Goal: Task Accomplishment & Management: Use online tool/utility

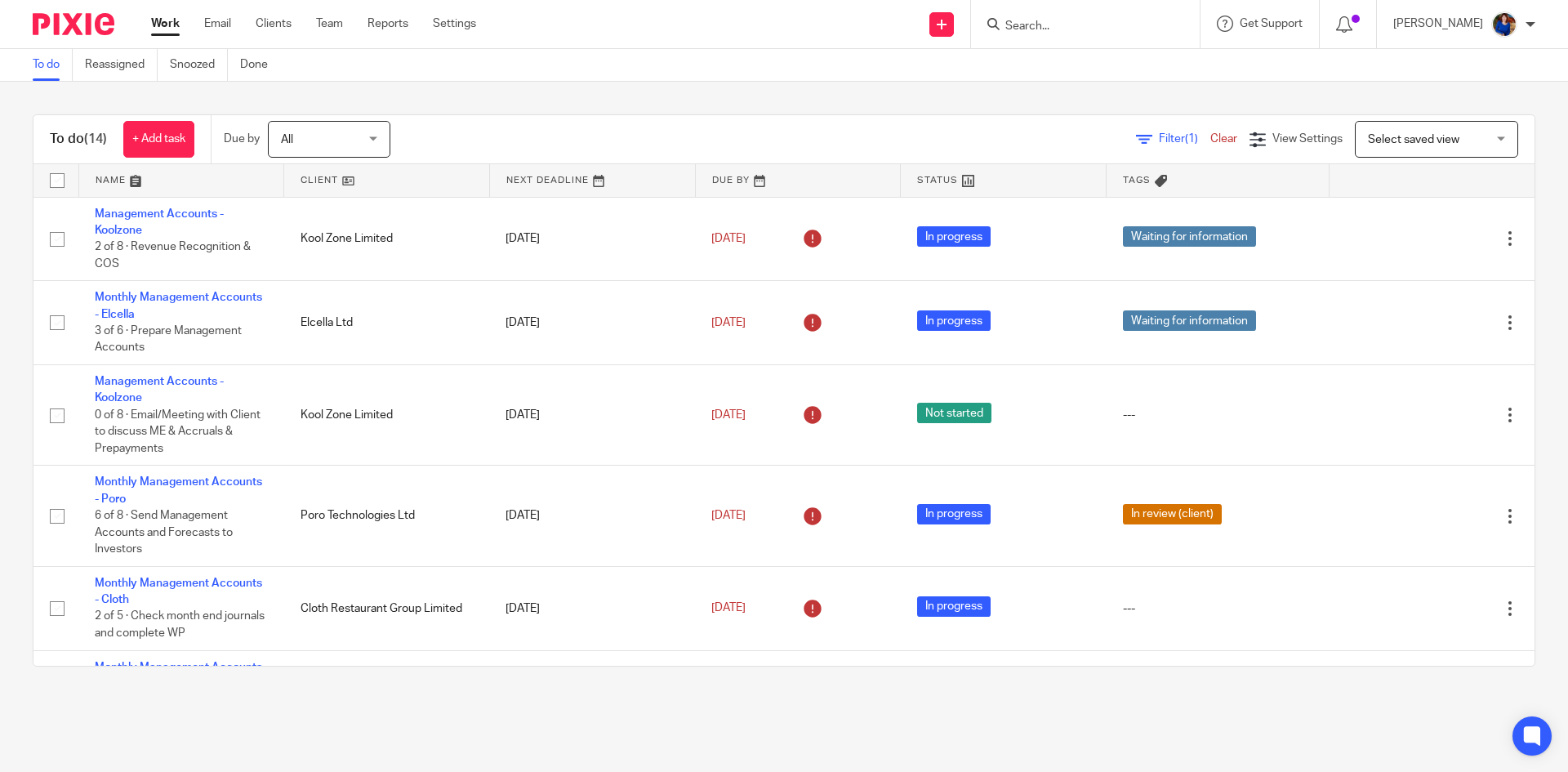
drag, startPoint x: 1003, startPoint y: 20, endPoint x: 959, endPoint y: 35, distance: 46.5
click at [1001, 22] on div at bounding box center [1082, 24] width 190 height 20
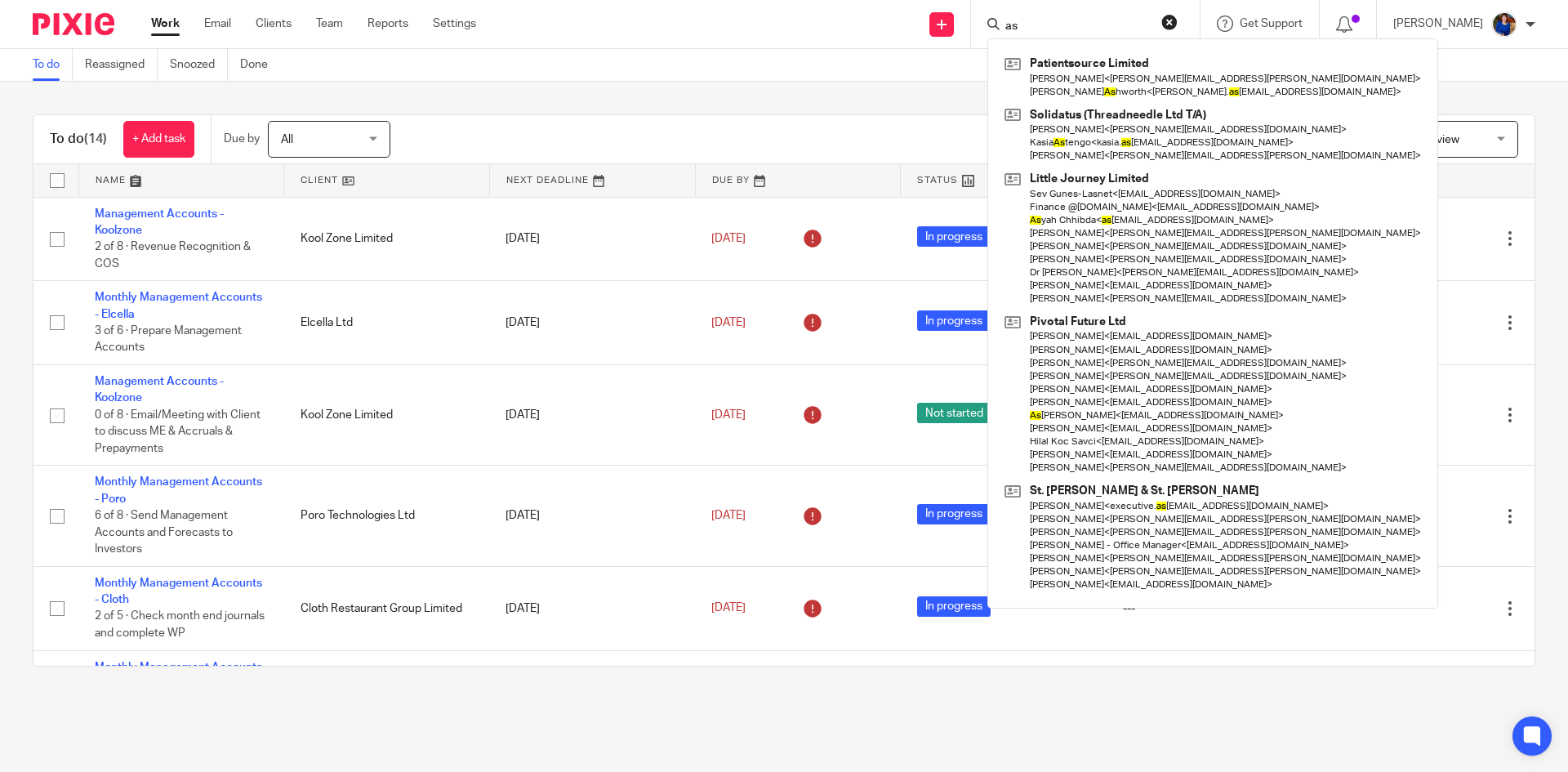
type input "a"
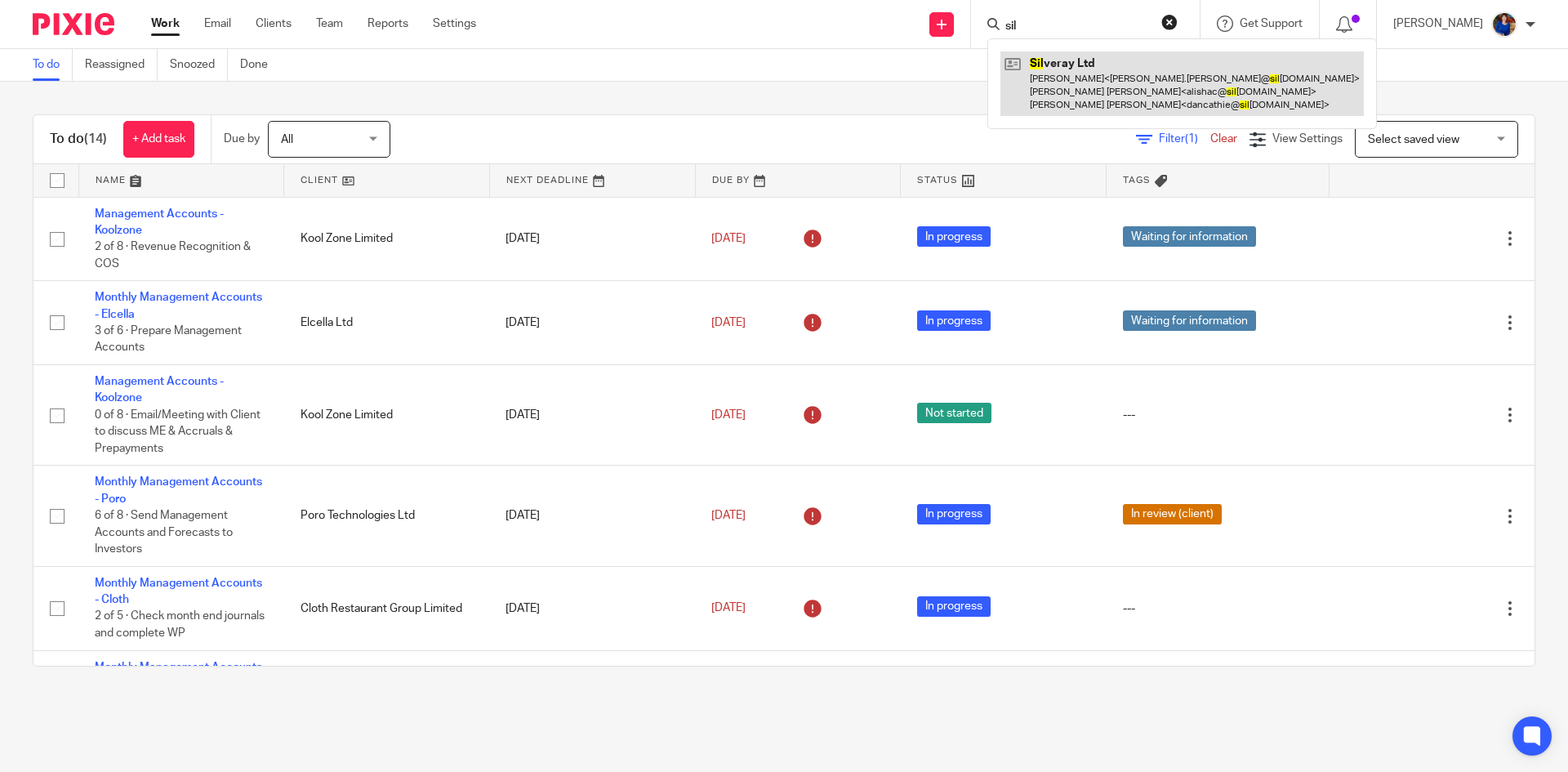
type input "sil"
click at [1073, 66] on link at bounding box center [1182, 84] width 363 height 65
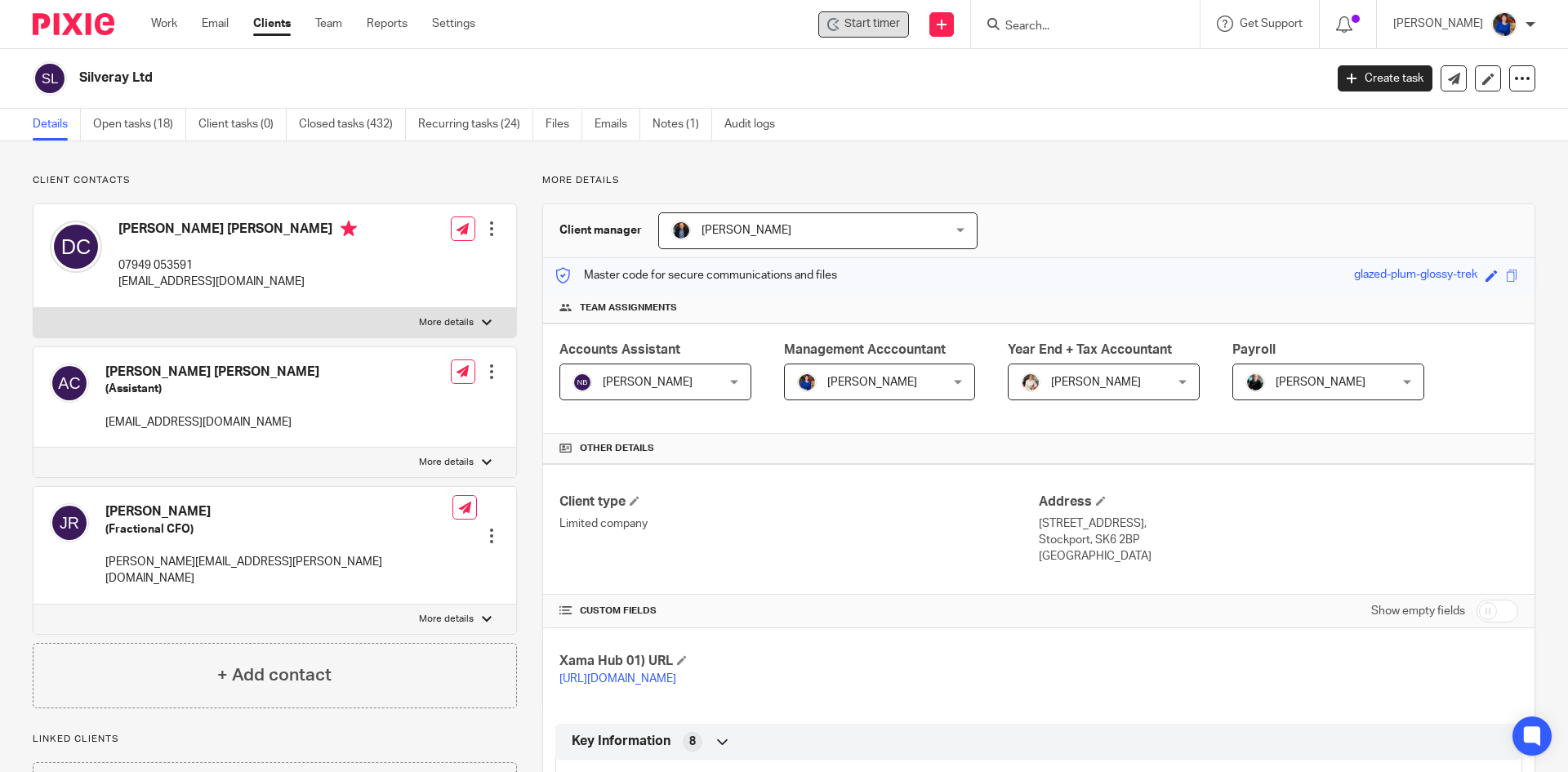
click at [869, 19] on span "Start timer" at bounding box center [872, 23] width 56 height 17
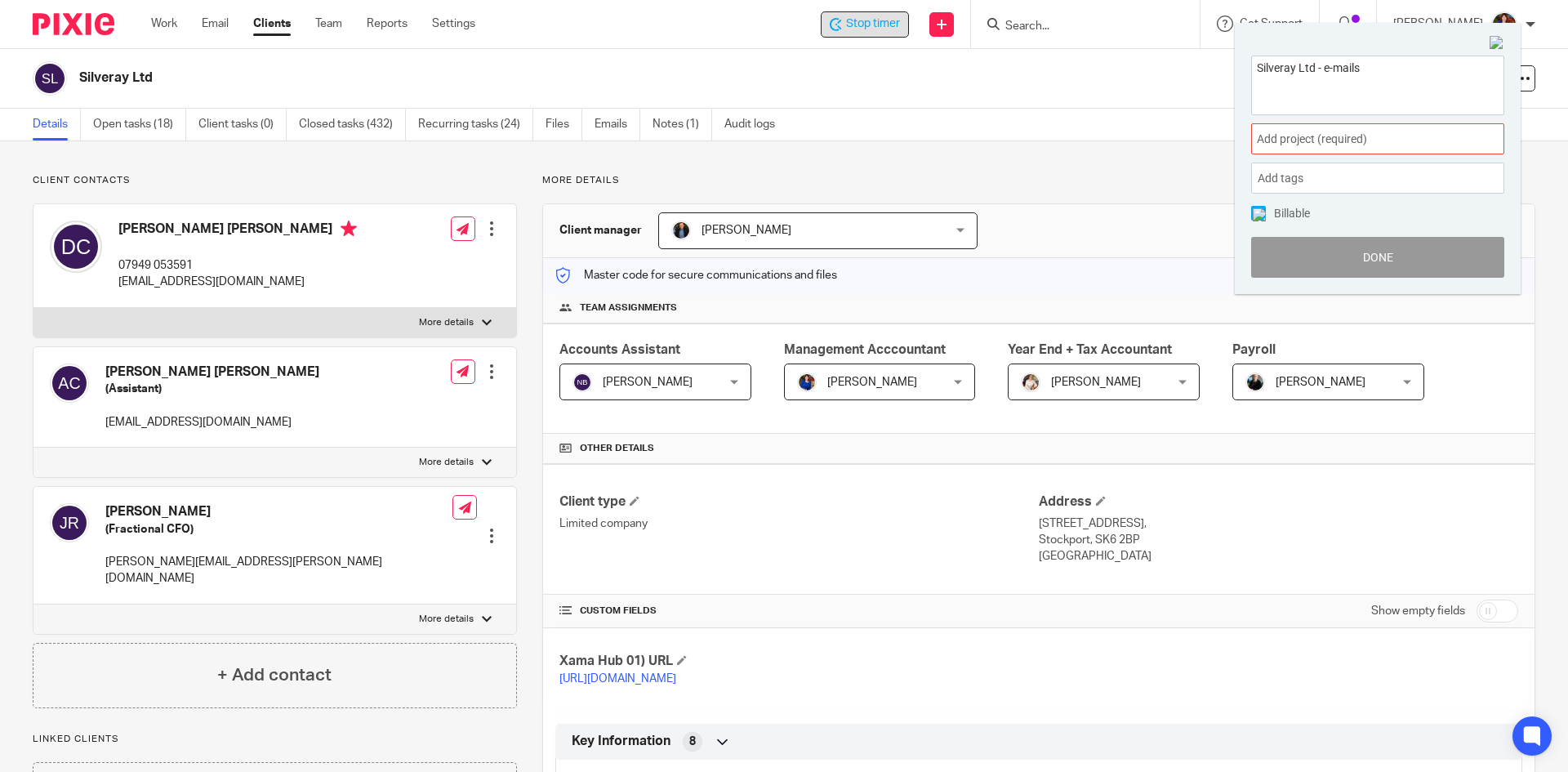
type textarea "Silveray Ltd - e-mails"
click at [1332, 140] on span "Add project (required) :" at bounding box center [1359, 139] width 206 height 17
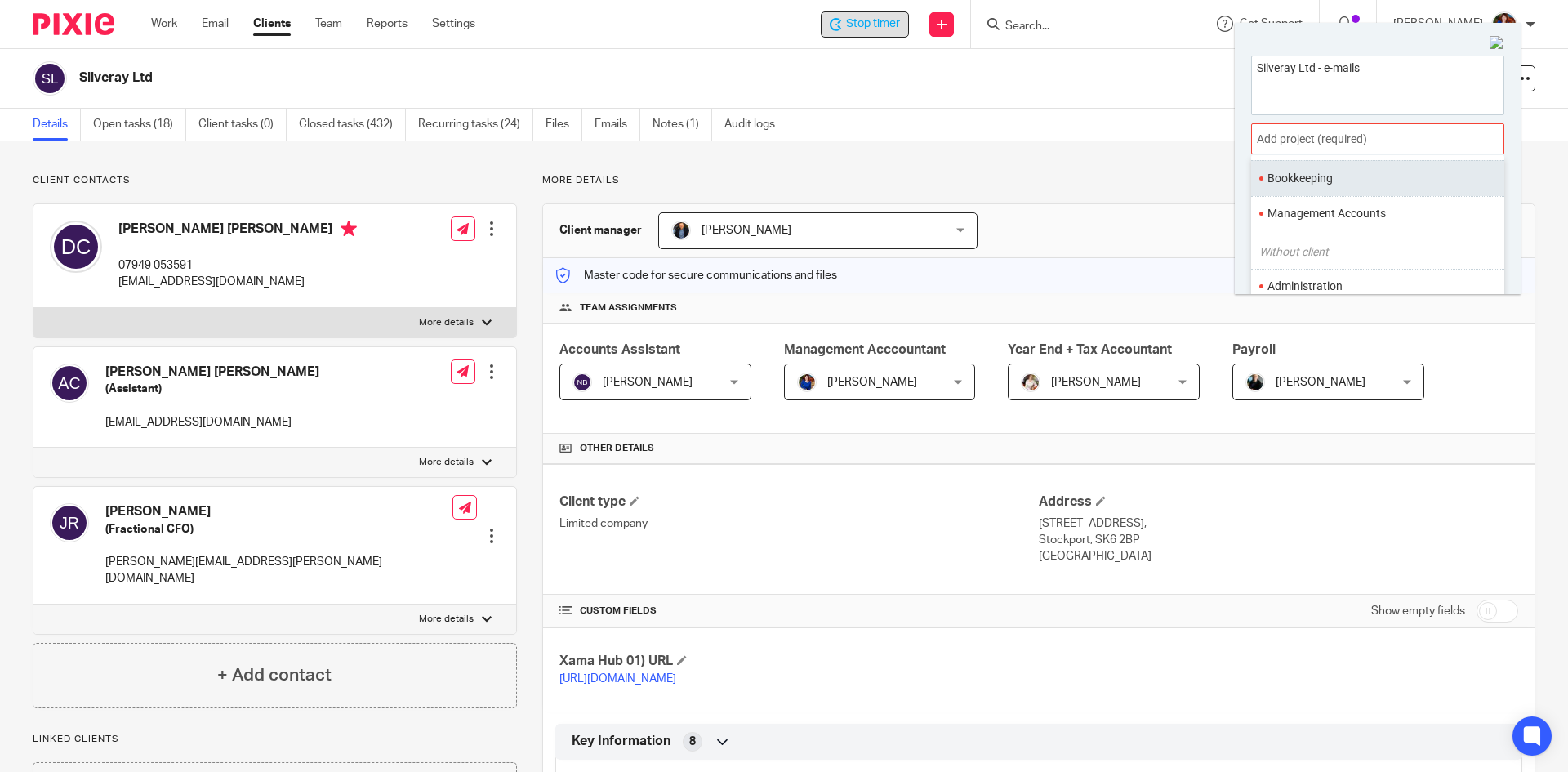
scroll to position [82, 0]
click at [1334, 280] on li "Administration" at bounding box center [1374, 285] width 213 height 17
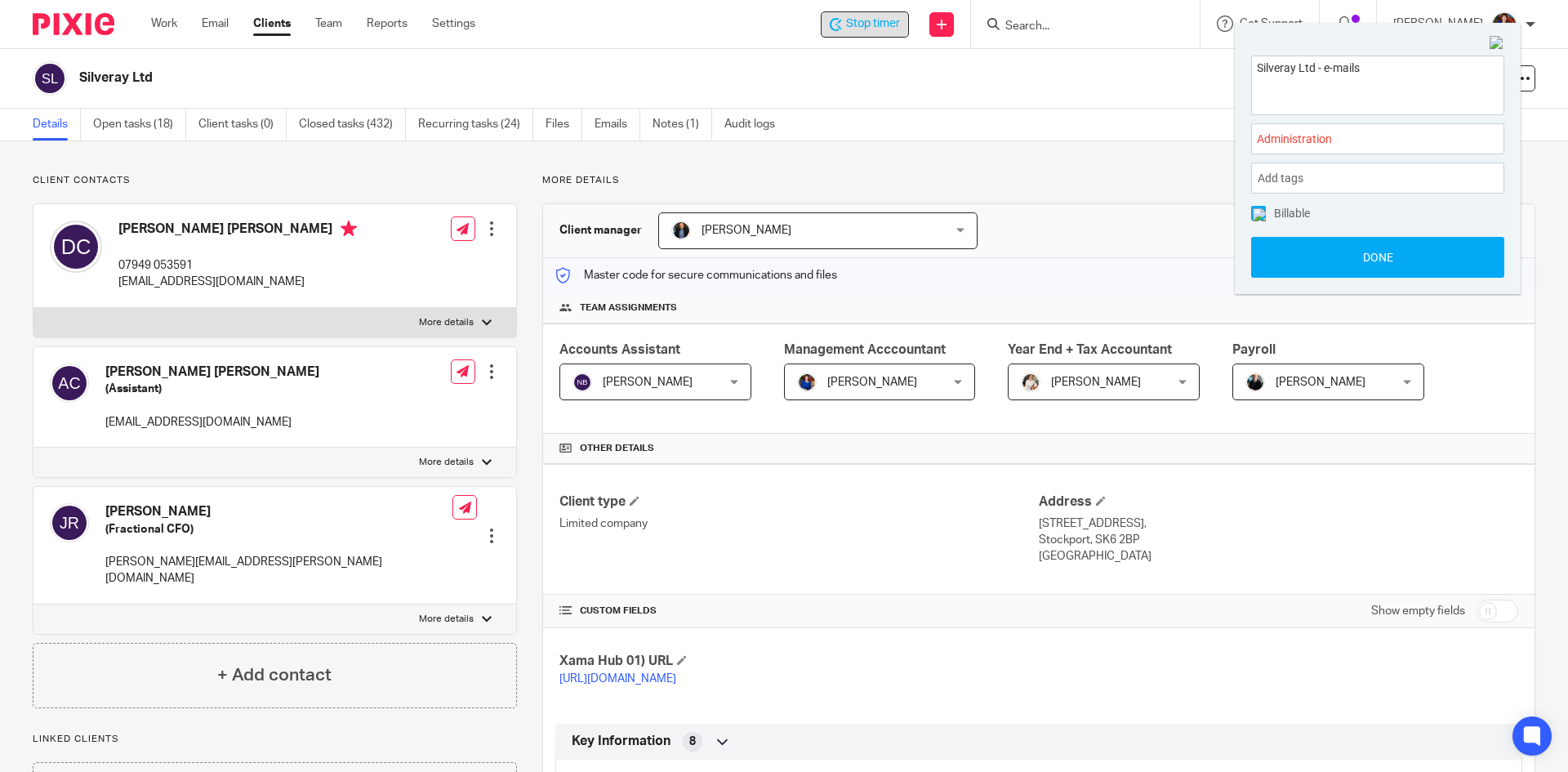
drag, startPoint x: 1258, startPoint y: 209, endPoint x: 1270, endPoint y: 230, distance: 24.2
click at [1258, 211] on img at bounding box center [1259, 215] width 13 height 13
click at [1281, 255] on button "Done" at bounding box center [1377, 258] width 253 height 41
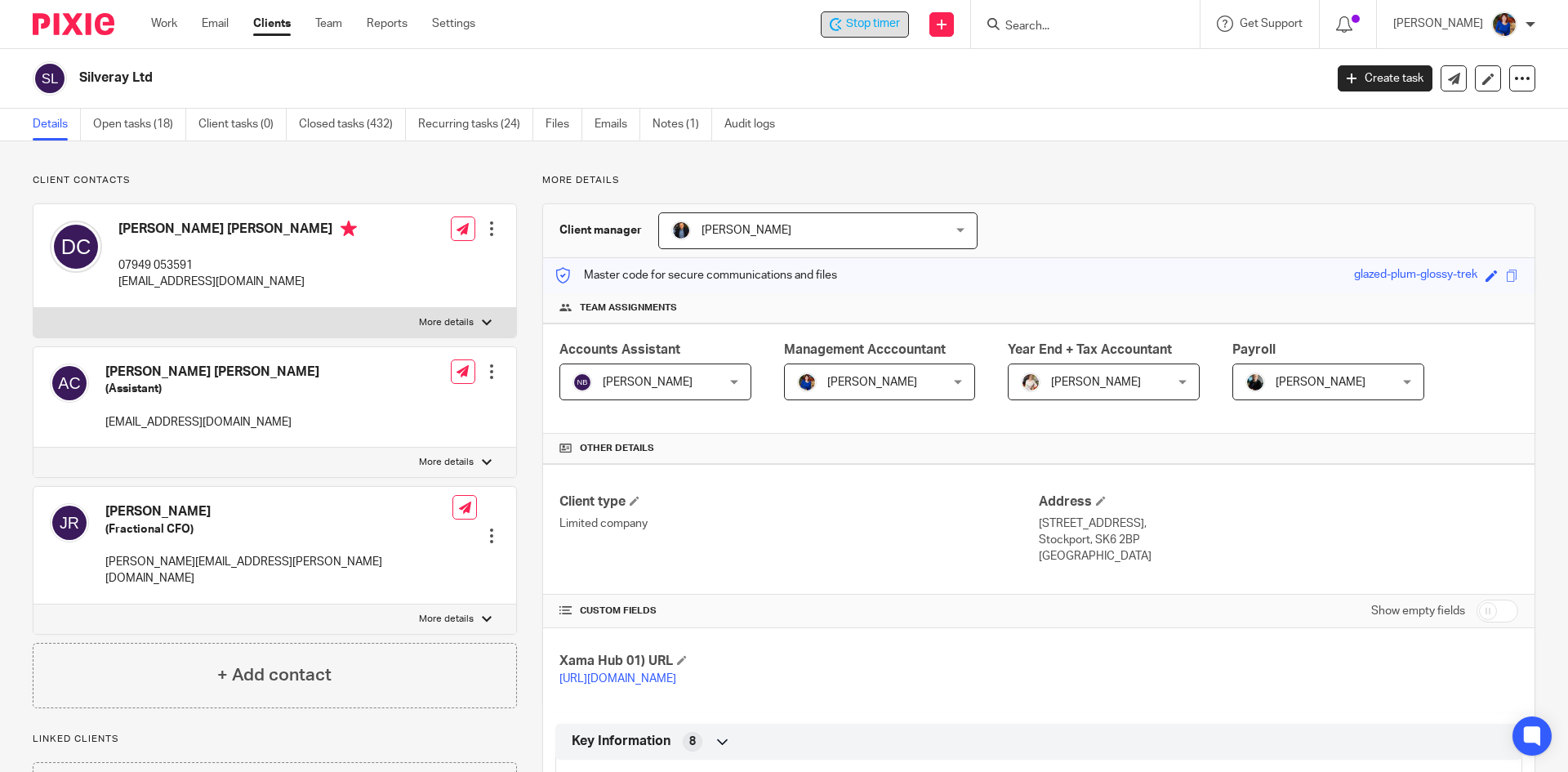
click at [892, 23] on span "Stop timer" at bounding box center [873, 23] width 54 height 17
click at [1023, 20] on input "Search" at bounding box center [1077, 27] width 147 height 15
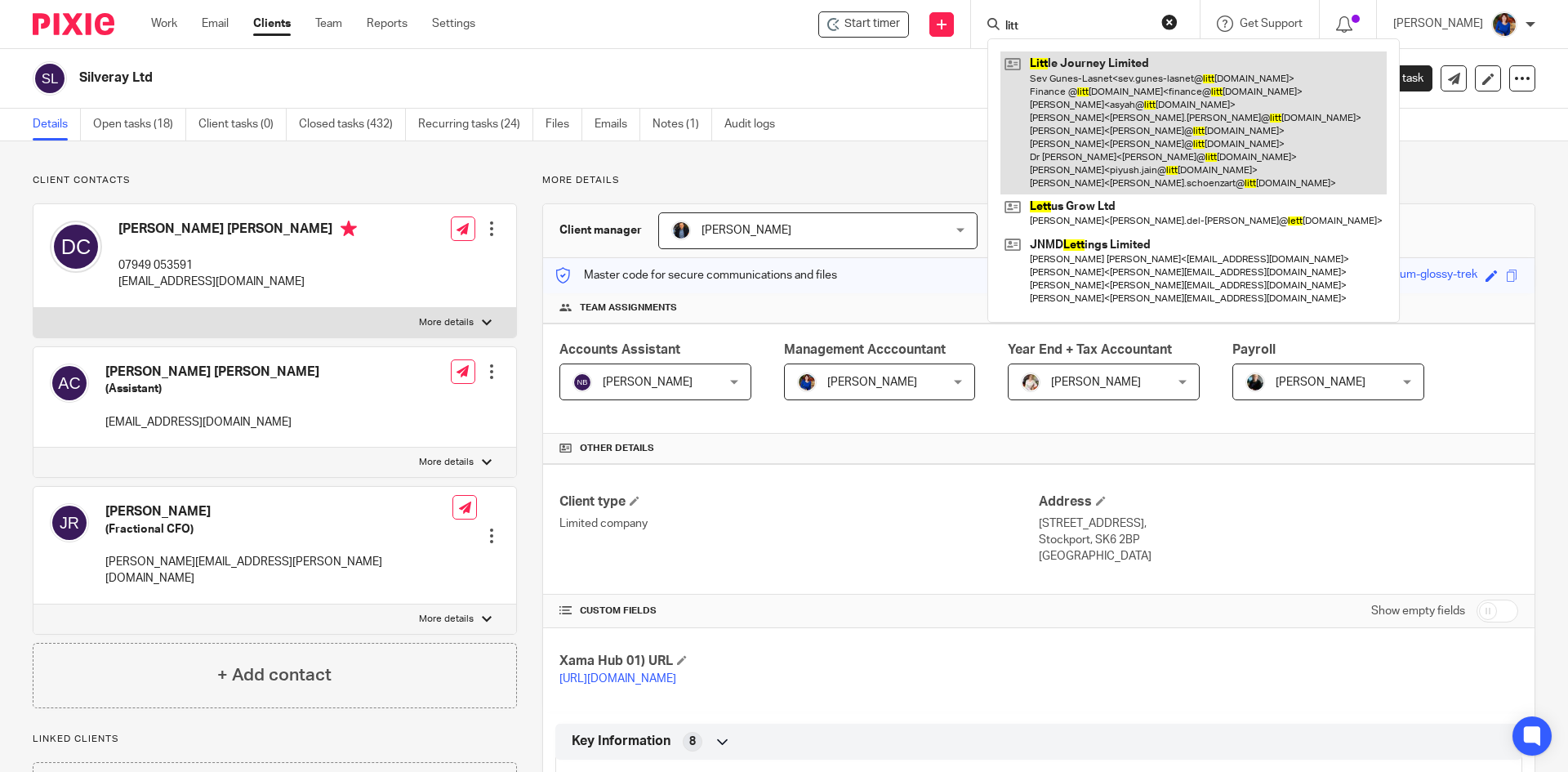
type input "litt"
click at [1113, 123] on link at bounding box center [1193, 123] width 386 height 143
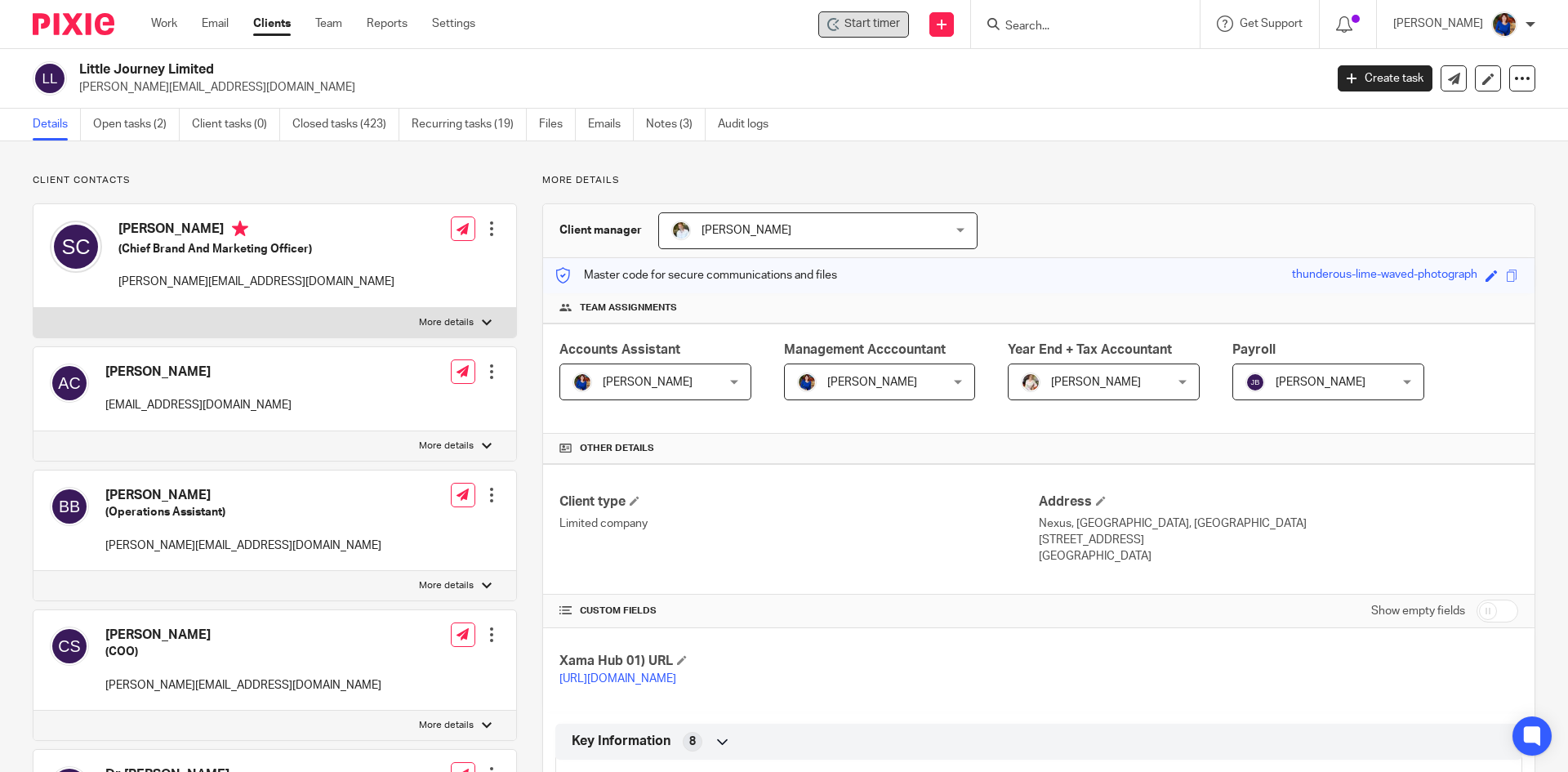
click at [822, 23] on div "Start timer" at bounding box center [863, 24] width 91 height 26
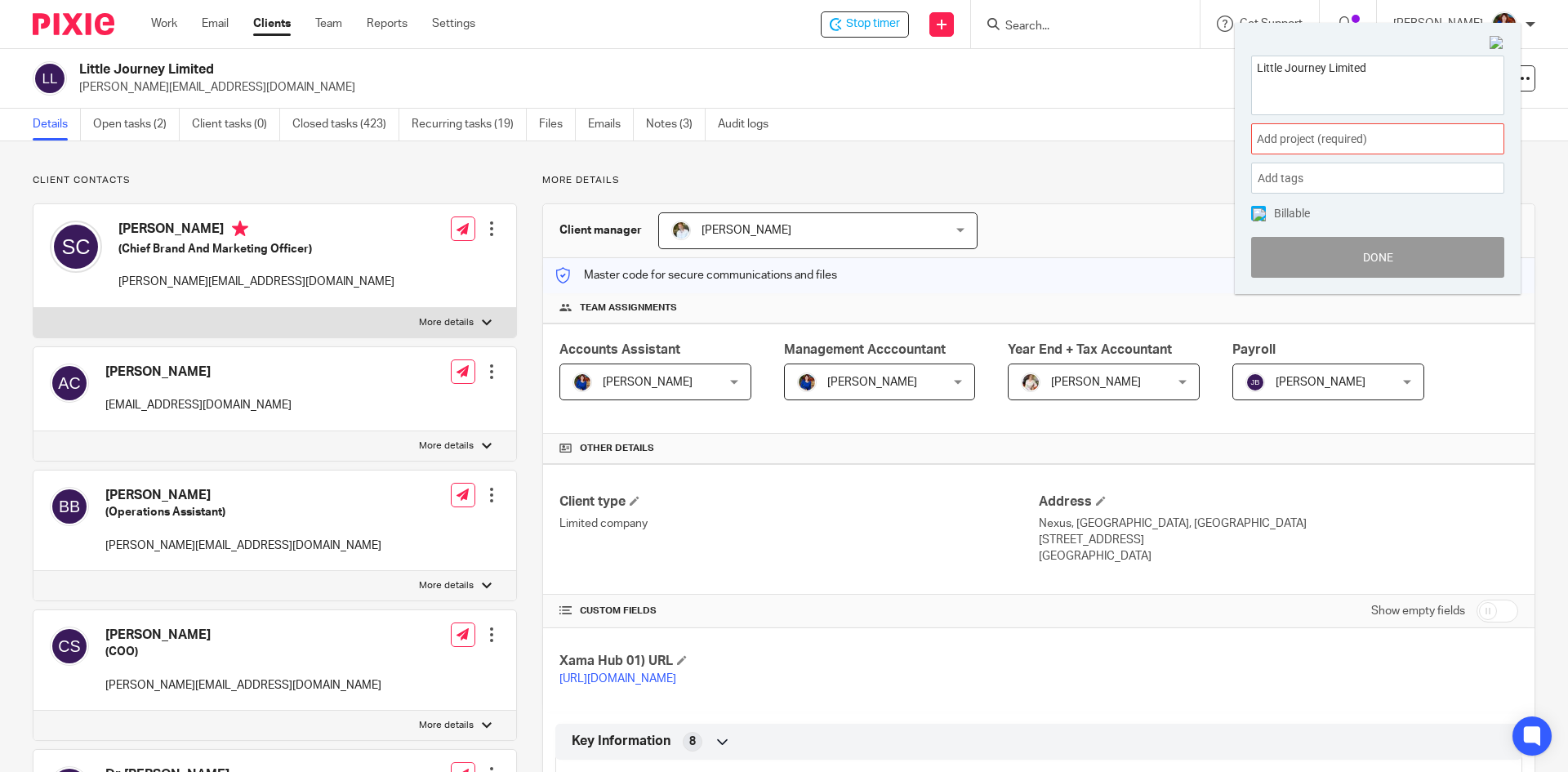
click at [1355, 139] on span "Add project (required) :" at bounding box center [1359, 139] width 206 height 17
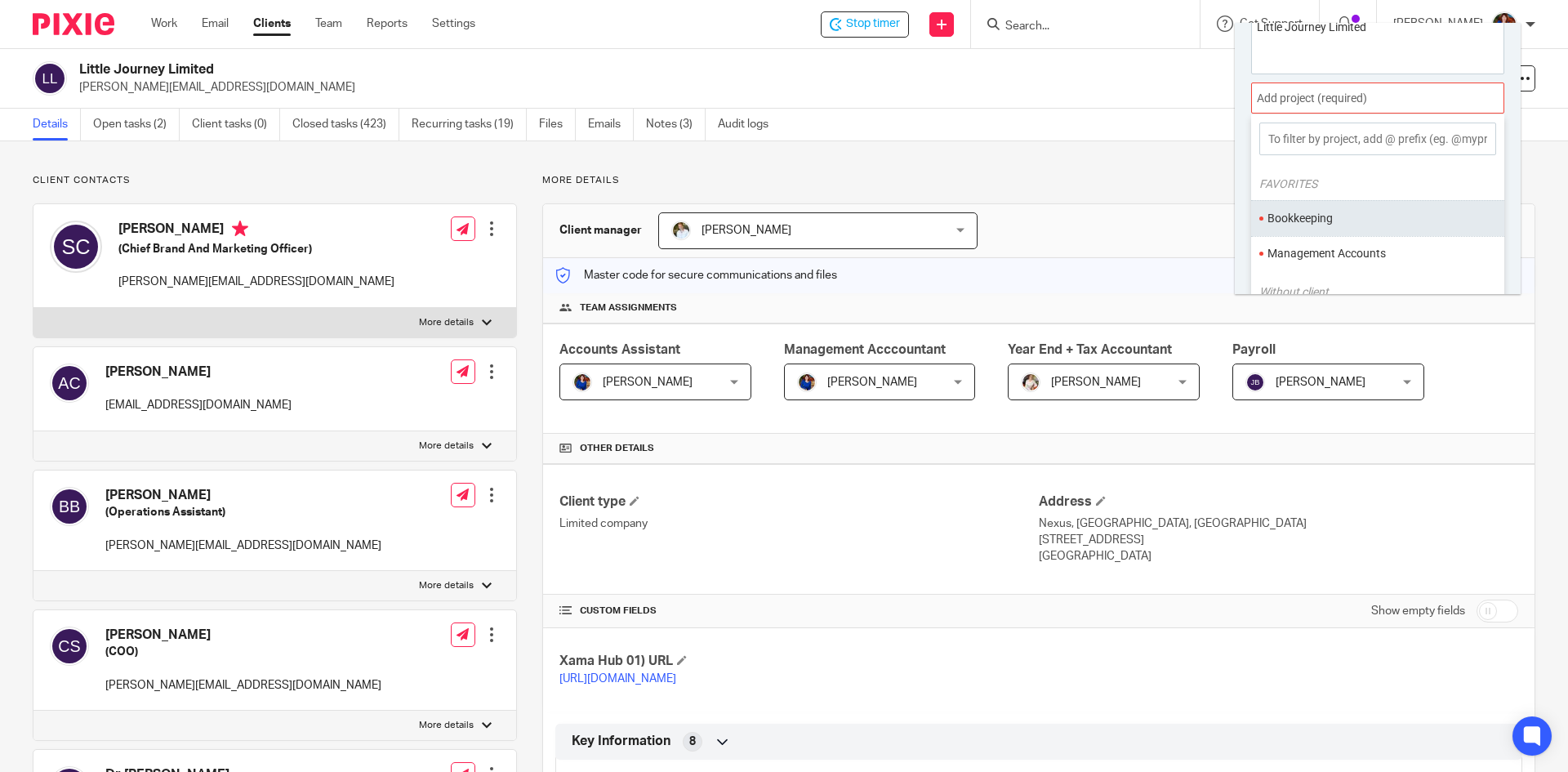
scroll to position [81, 0]
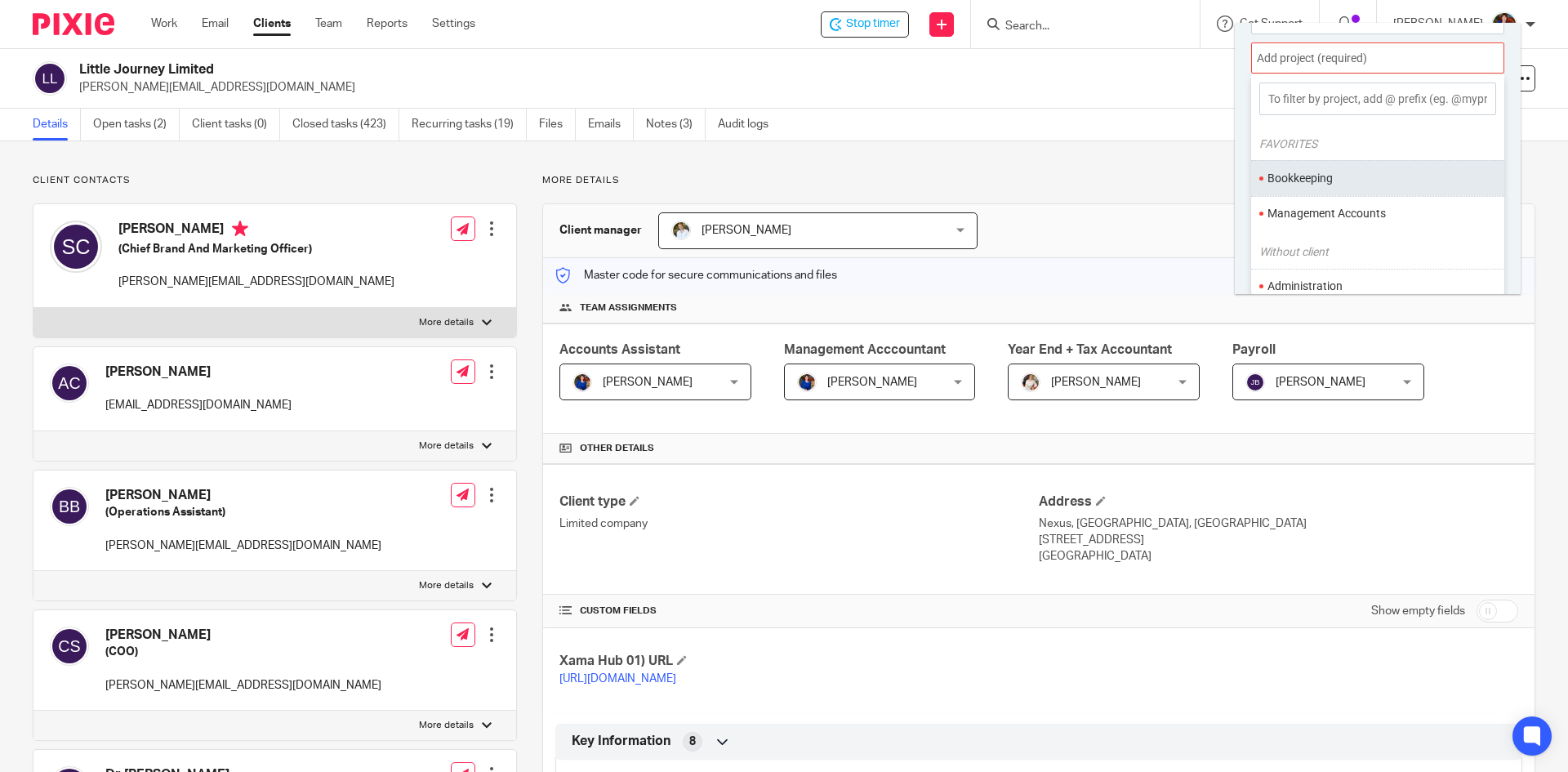
click at [1350, 174] on li "Bookkeeping" at bounding box center [1374, 178] width 213 height 17
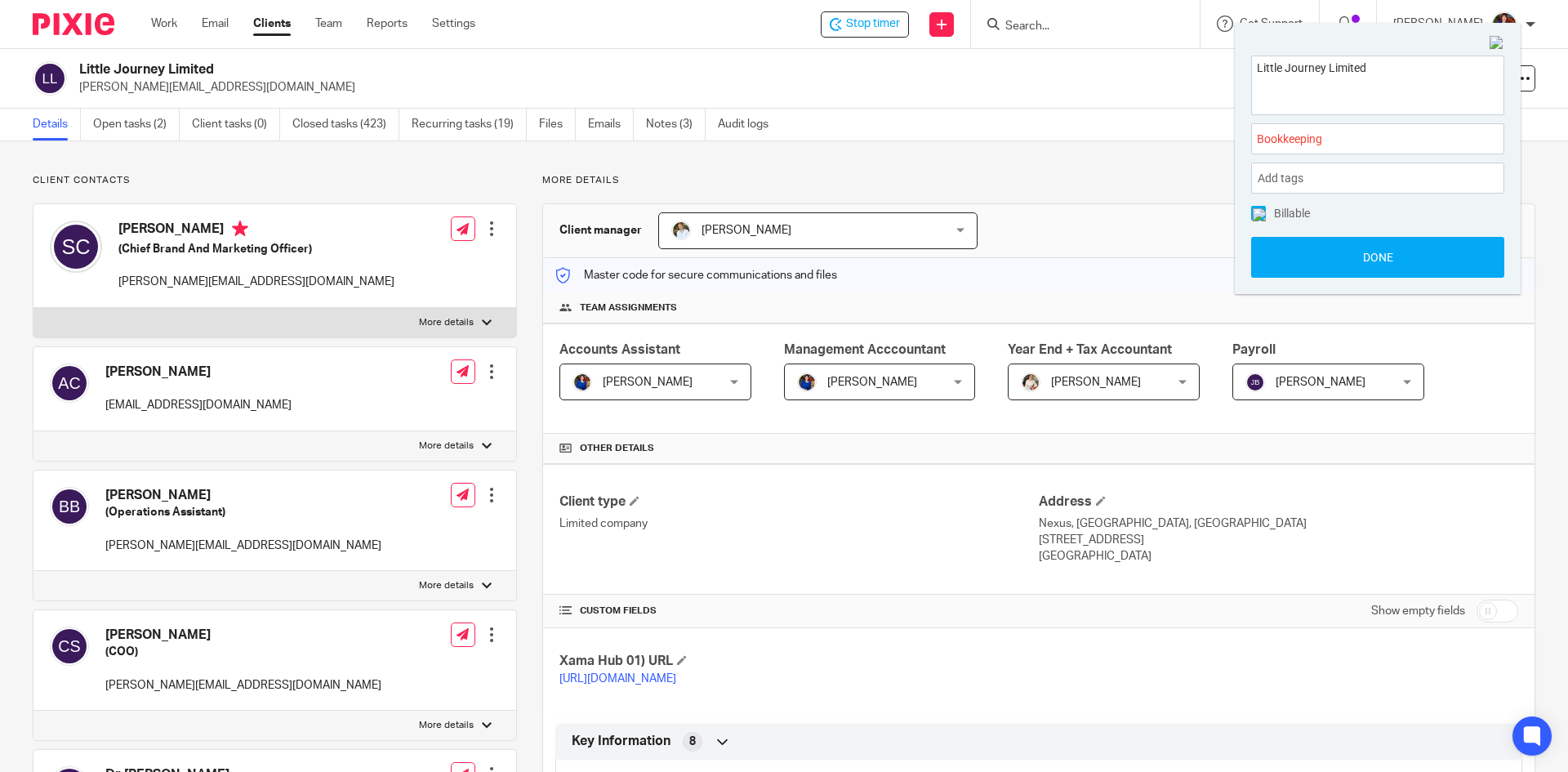
drag, startPoint x: 1258, startPoint y: 212, endPoint x: 1277, endPoint y: 235, distance: 29.8
click at [1257, 215] on img at bounding box center [1259, 215] width 13 height 13
click at [1286, 248] on button "Done" at bounding box center [1377, 258] width 253 height 41
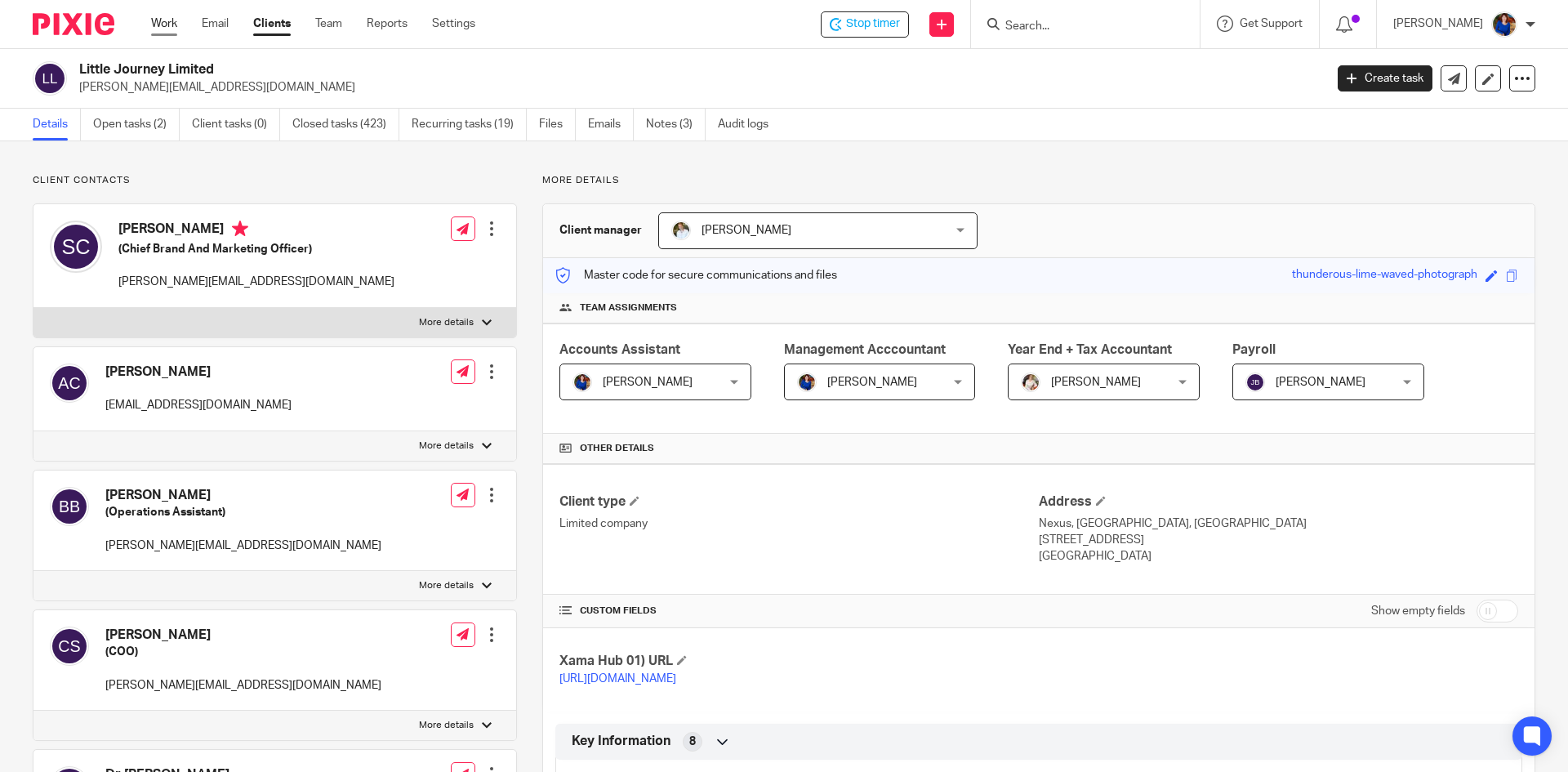
click at [163, 22] on link "Work" at bounding box center [163, 23] width 26 height 16
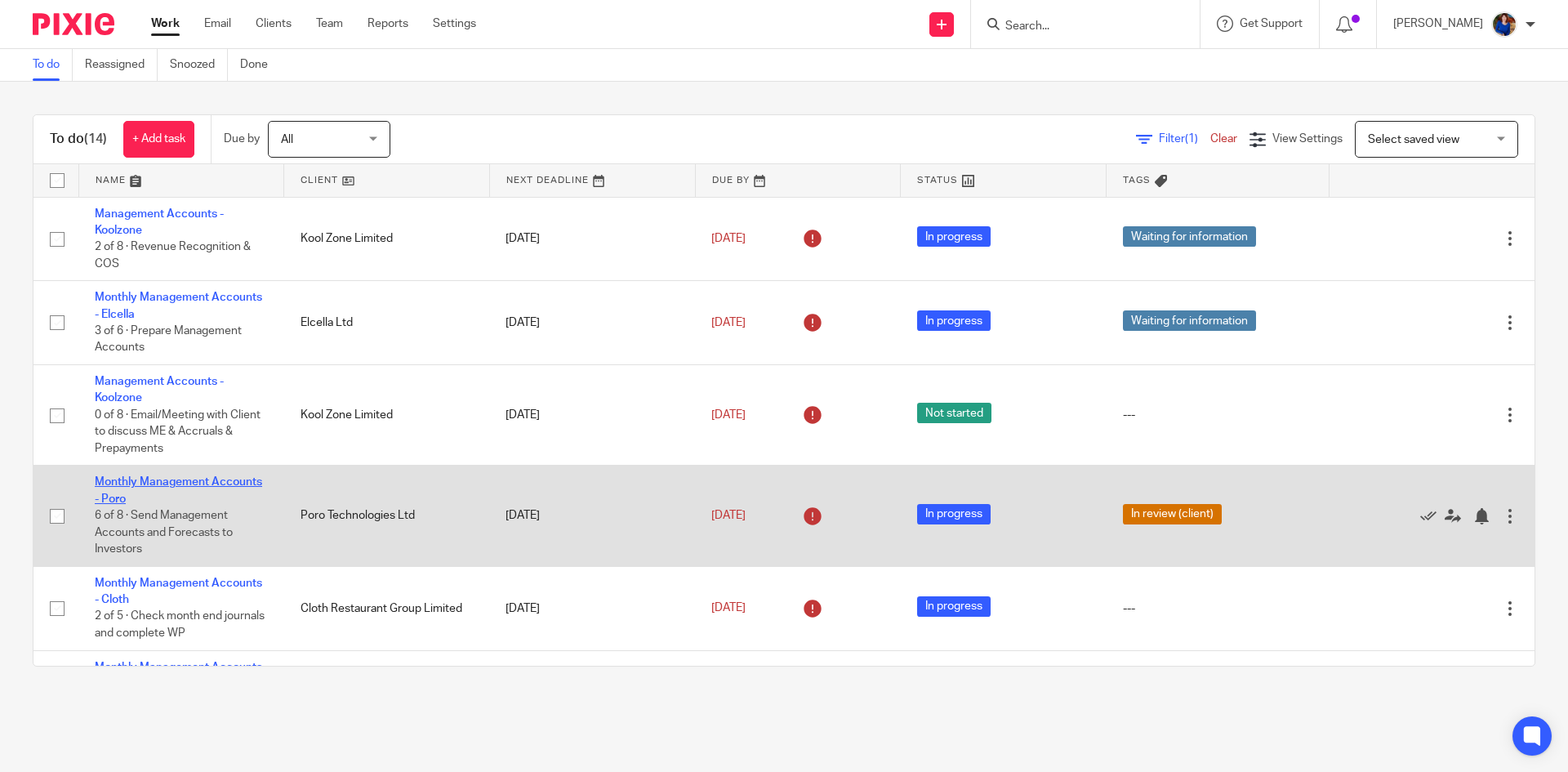
click at [220, 483] on link "Monthly Management Accounts - Poro" at bounding box center [178, 489] width 168 height 28
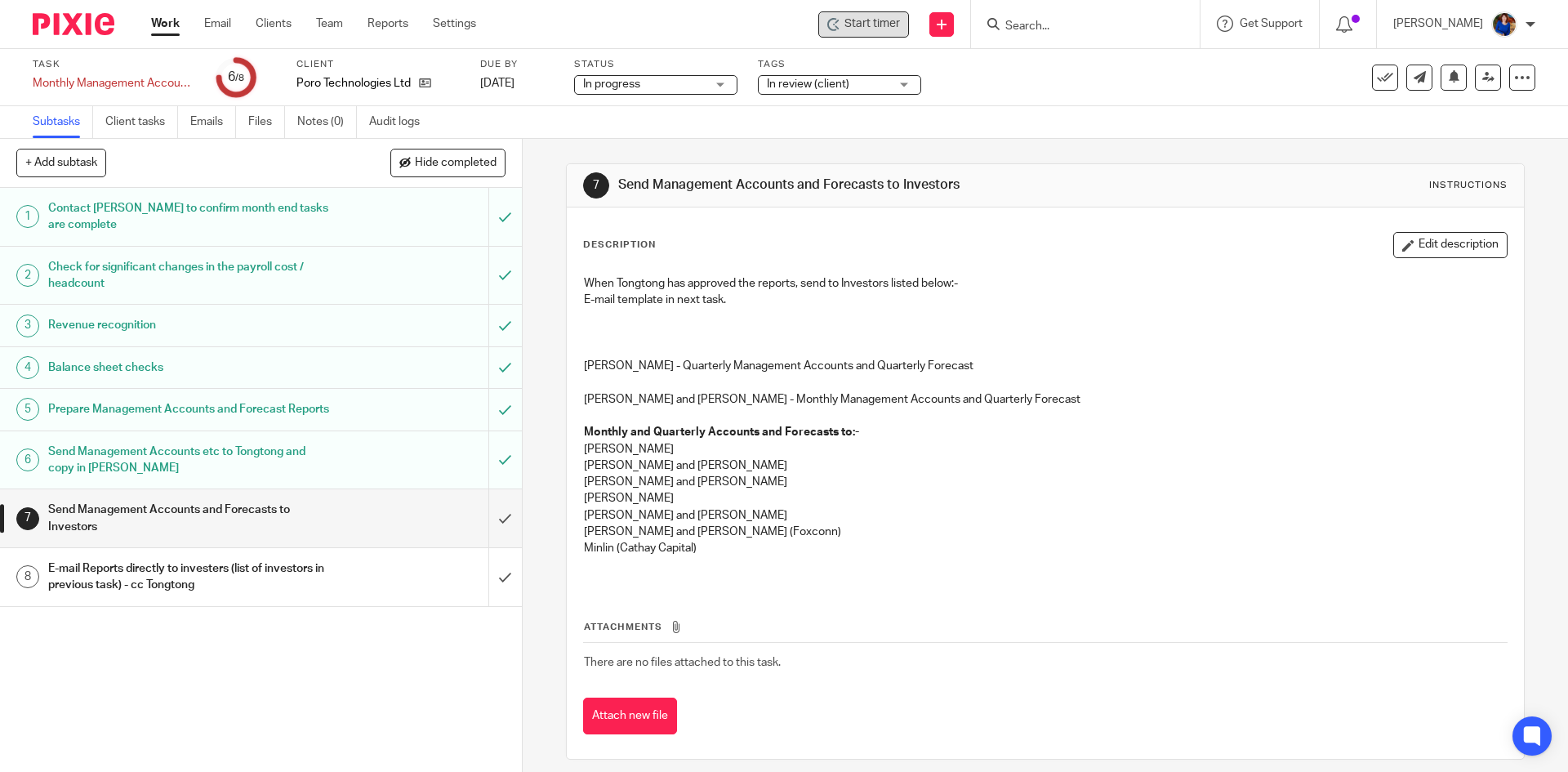
click at [882, 26] on span "Start timer" at bounding box center [872, 23] width 56 height 17
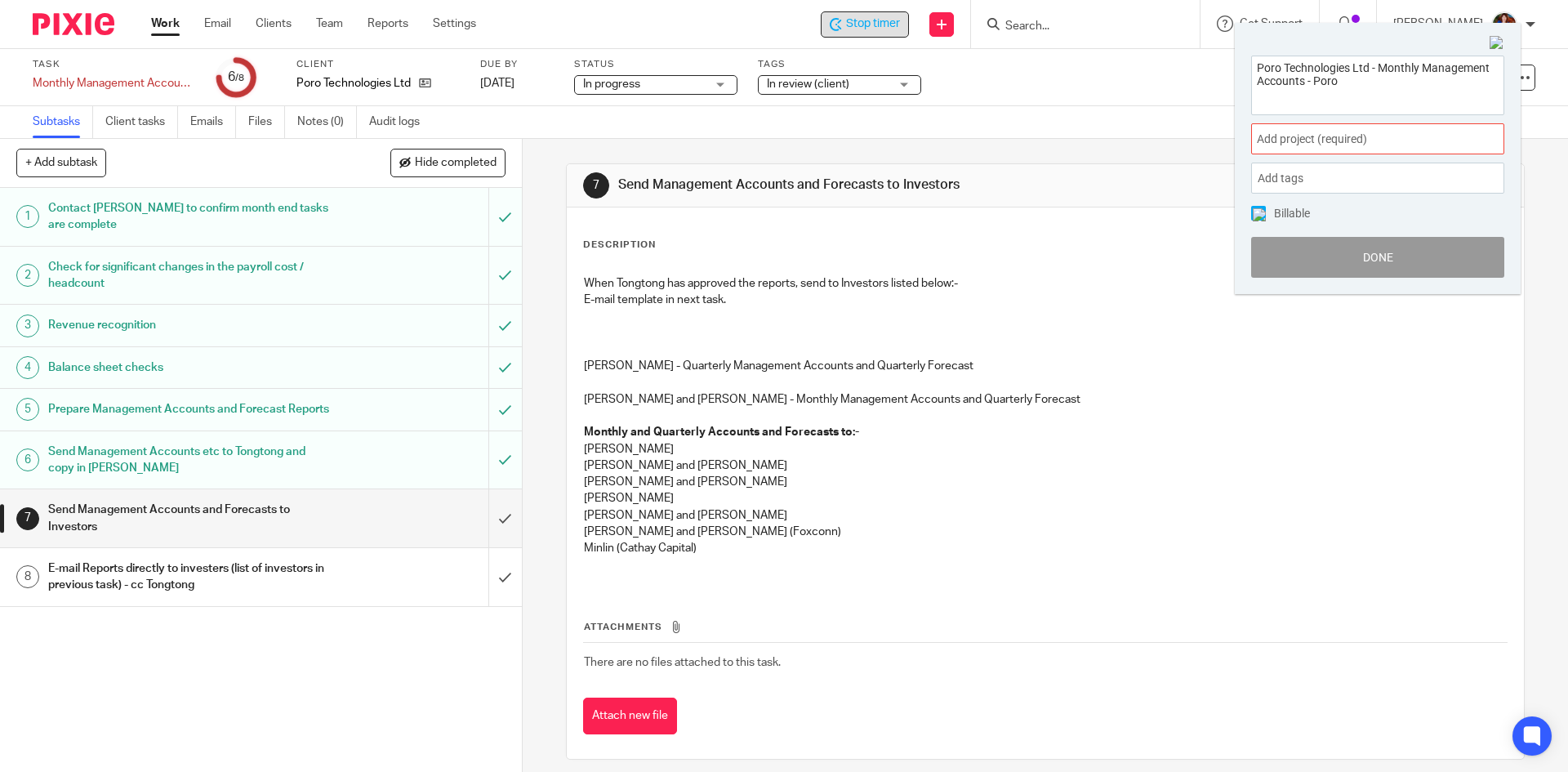
click at [1269, 139] on span "Add project (required) :" at bounding box center [1359, 139] width 206 height 17
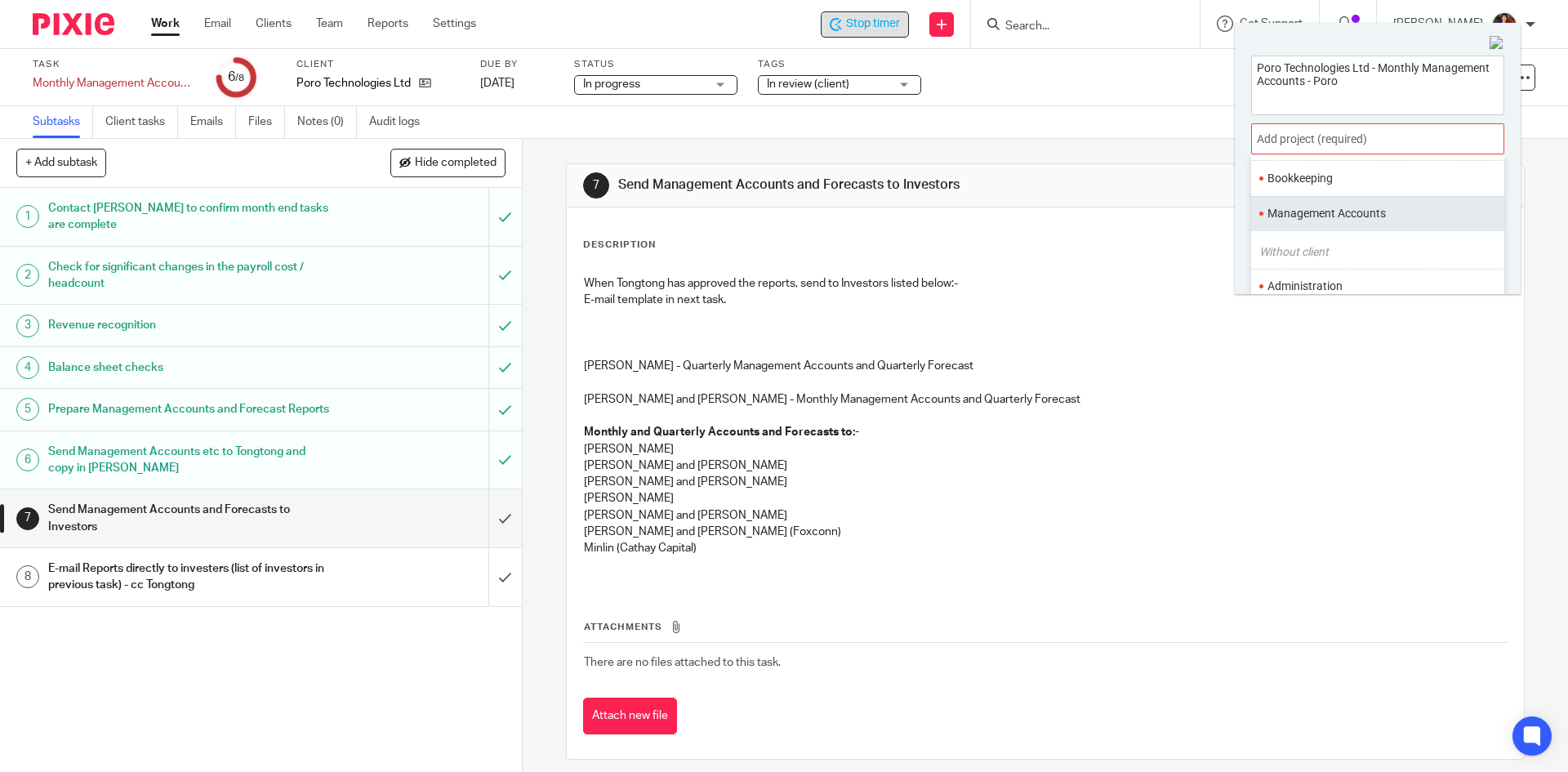
scroll to position [82, 0]
click at [1284, 211] on li "Management Accounts" at bounding box center [1374, 212] width 213 height 17
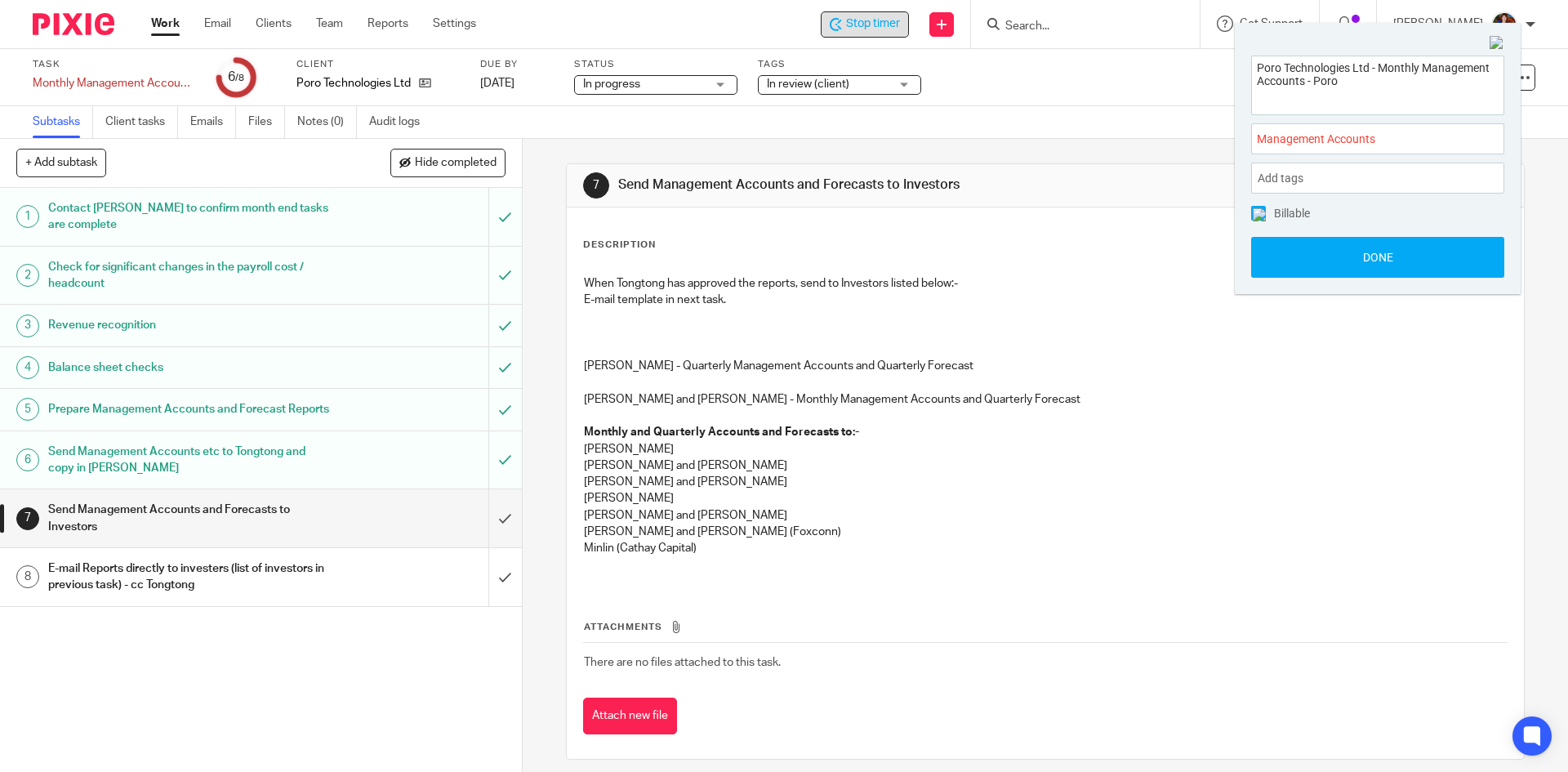
drag, startPoint x: 1260, startPoint y: 214, endPoint x: 1264, endPoint y: 231, distance: 17.5
click at [1259, 216] on img at bounding box center [1259, 215] width 13 height 13
drag, startPoint x: 1271, startPoint y: 251, endPoint x: 1174, endPoint y: 254, distance: 97.0
click at [1271, 252] on button "Done" at bounding box center [1377, 258] width 253 height 41
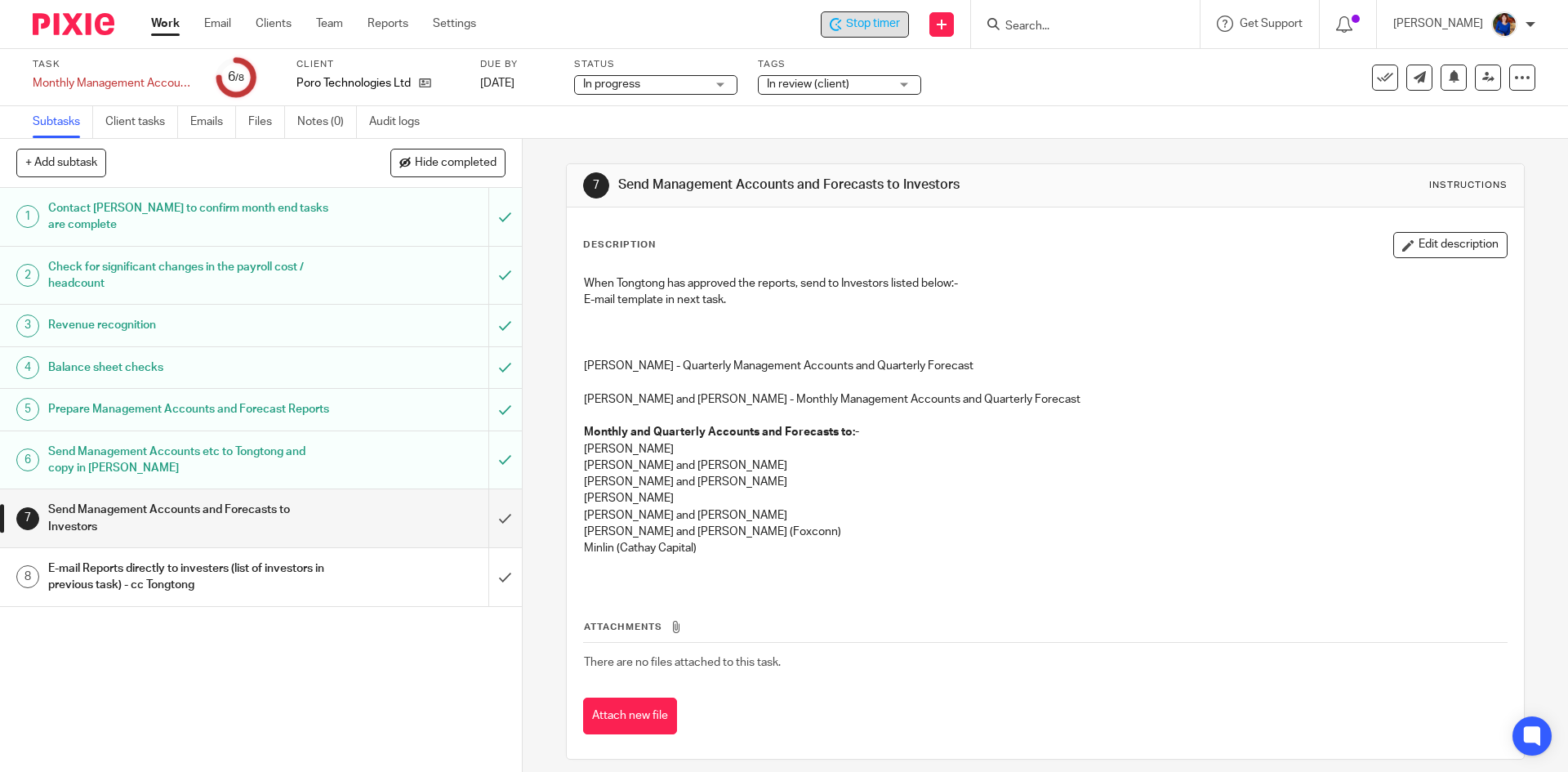
click at [156, 596] on h1 "E-mail Reports directly to investers (list of investors in previous task) - cc …" at bounding box center [189, 577] width 282 height 42
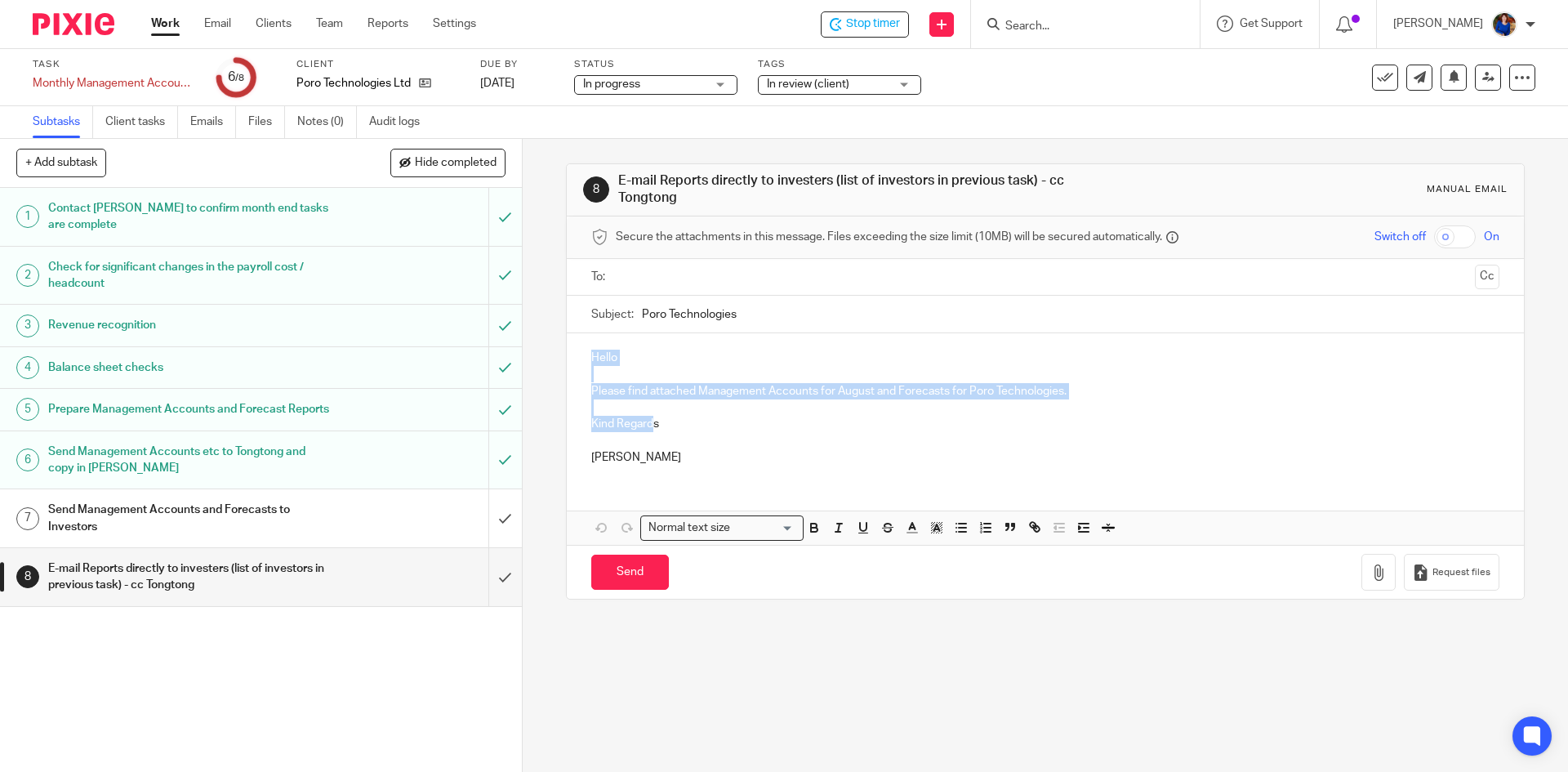
drag, startPoint x: 580, startPoint y: 351, endPoint x: 651, endPoint y: 422, distance: 100.4
click at [651, 422] on div "Hello Please find attached Management Accounts for August and Forecasts for Por…" at bounding box center [1044, 405] width 956 height 145
copy div "Hello Please find attached Management Accounts for August and Forecasts for Por…"
click at [249, 534] on h1 "Send Management Accounts and Forecasts to Investors" at bounding box center [189, 518] width 282 height 42
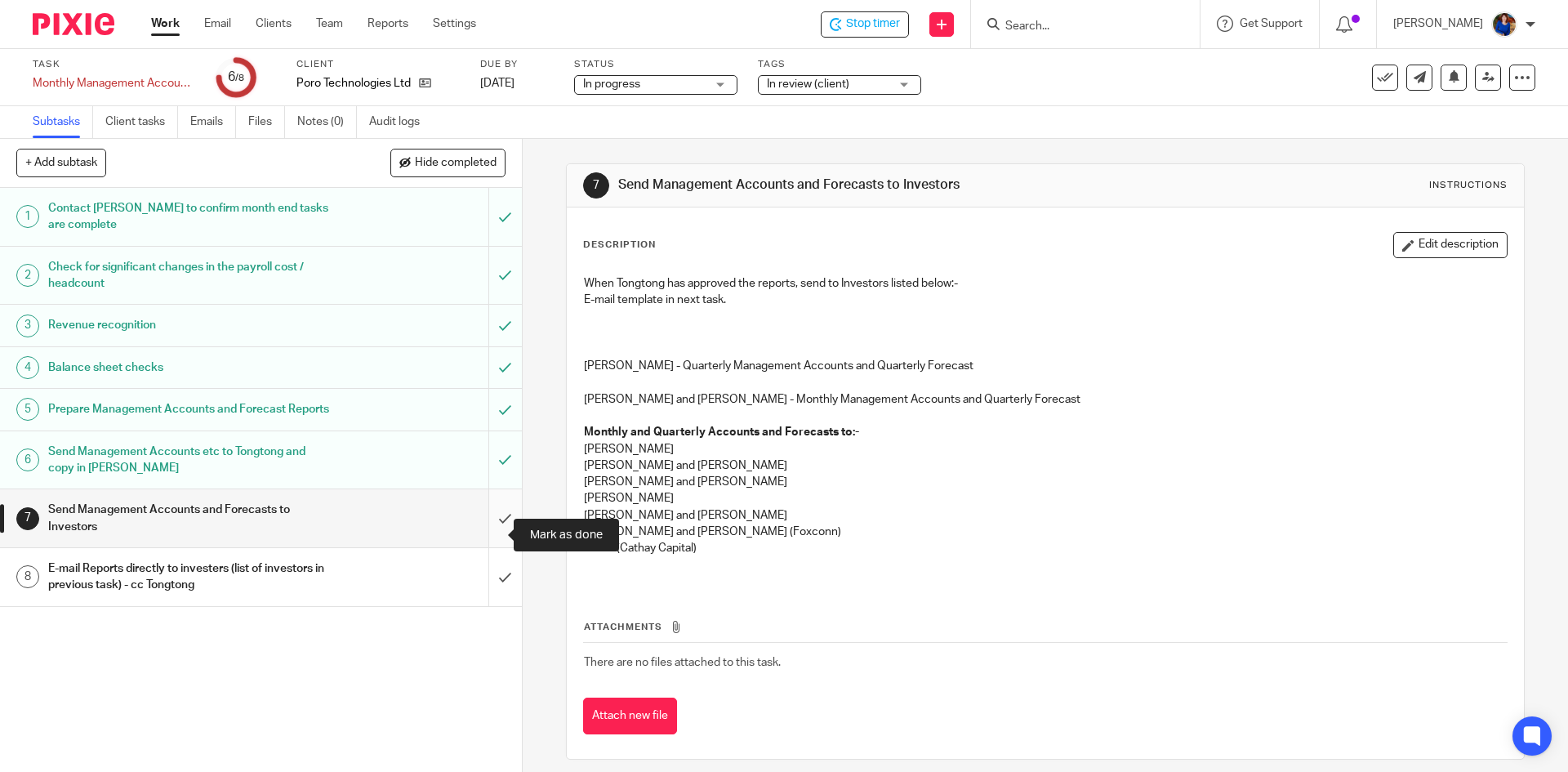
click at [493, 533] on input "submit" at bounding box center [261, 518] width 522 height 58
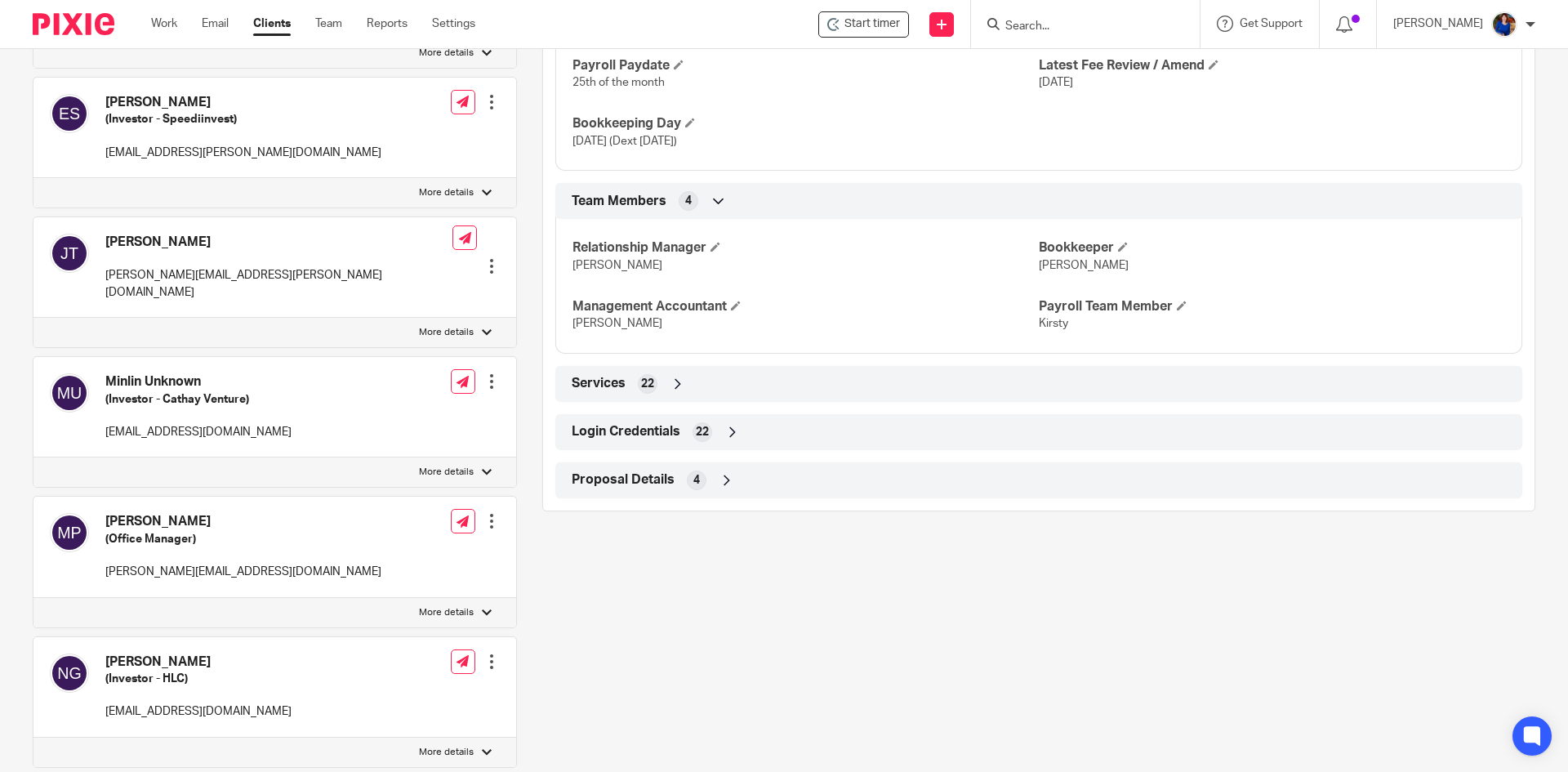
scroll to position [1144, 0]
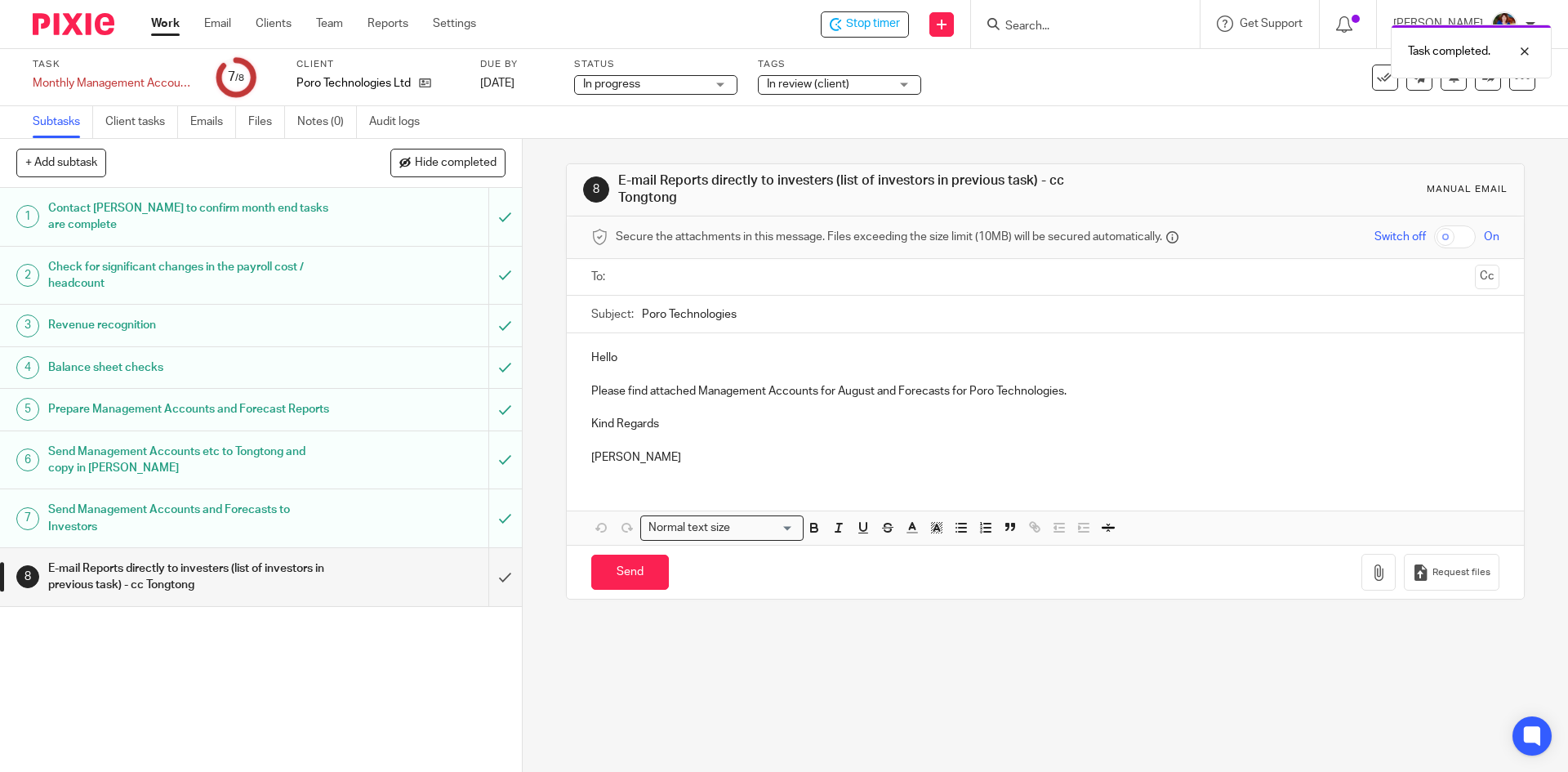
click at [896, 84] on div "In review (client)" at bounding box center [839, 85] width 163 height 20
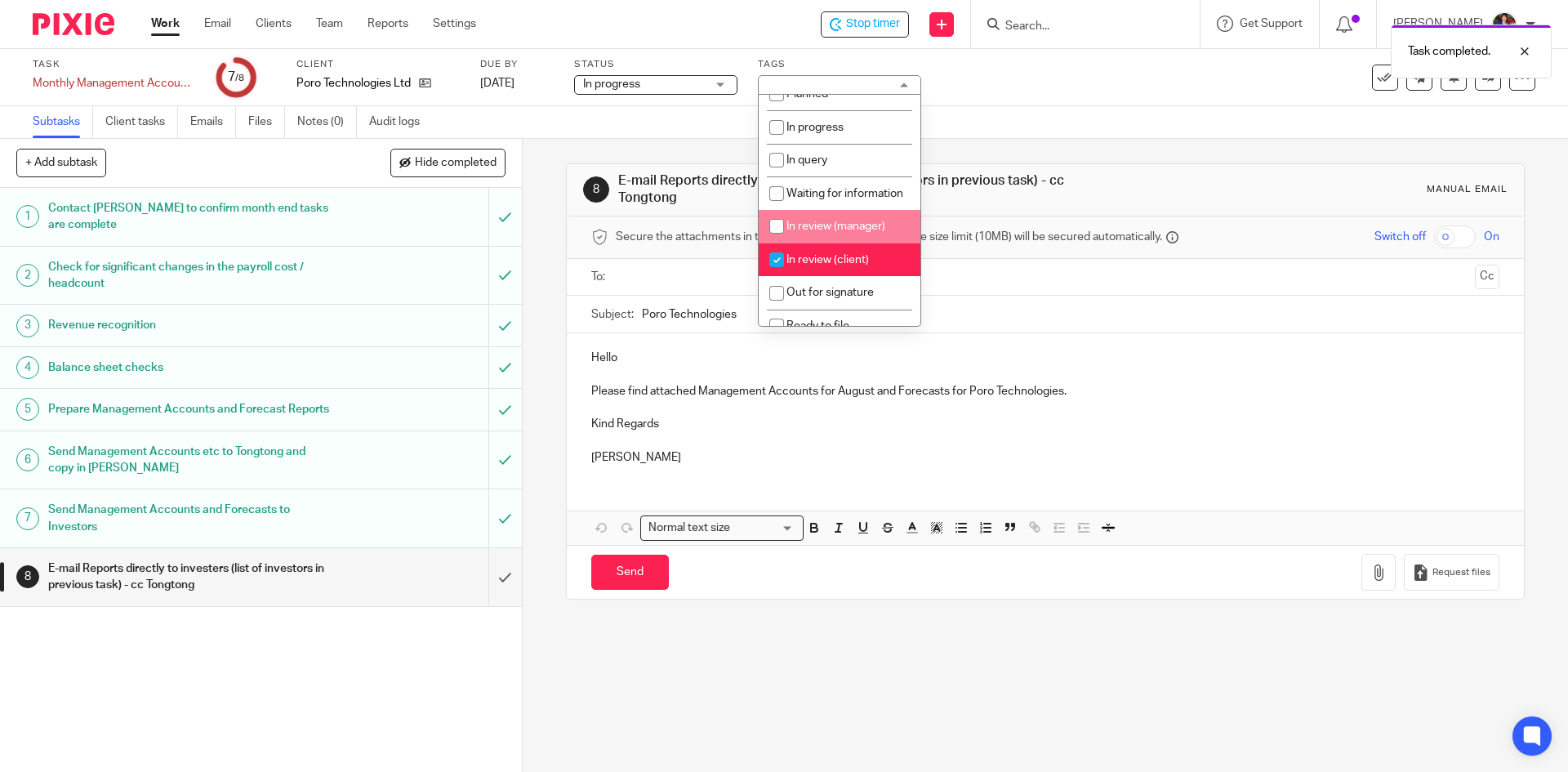
scroll to position [163, 0]
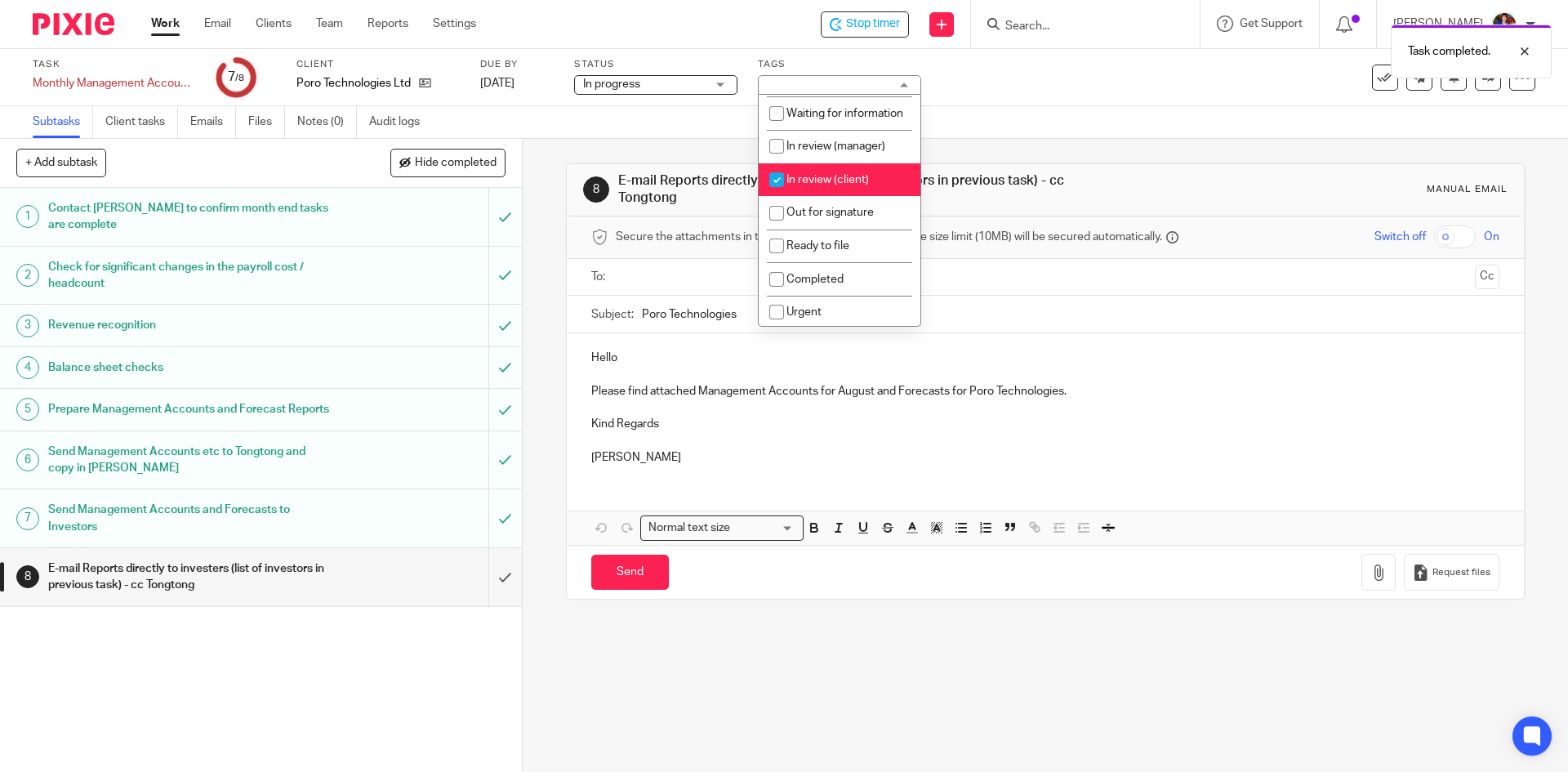
click at [772, 195] on input "checkbox" at bounding box center [776, 179] width 31 height 31
checkbox input "false"
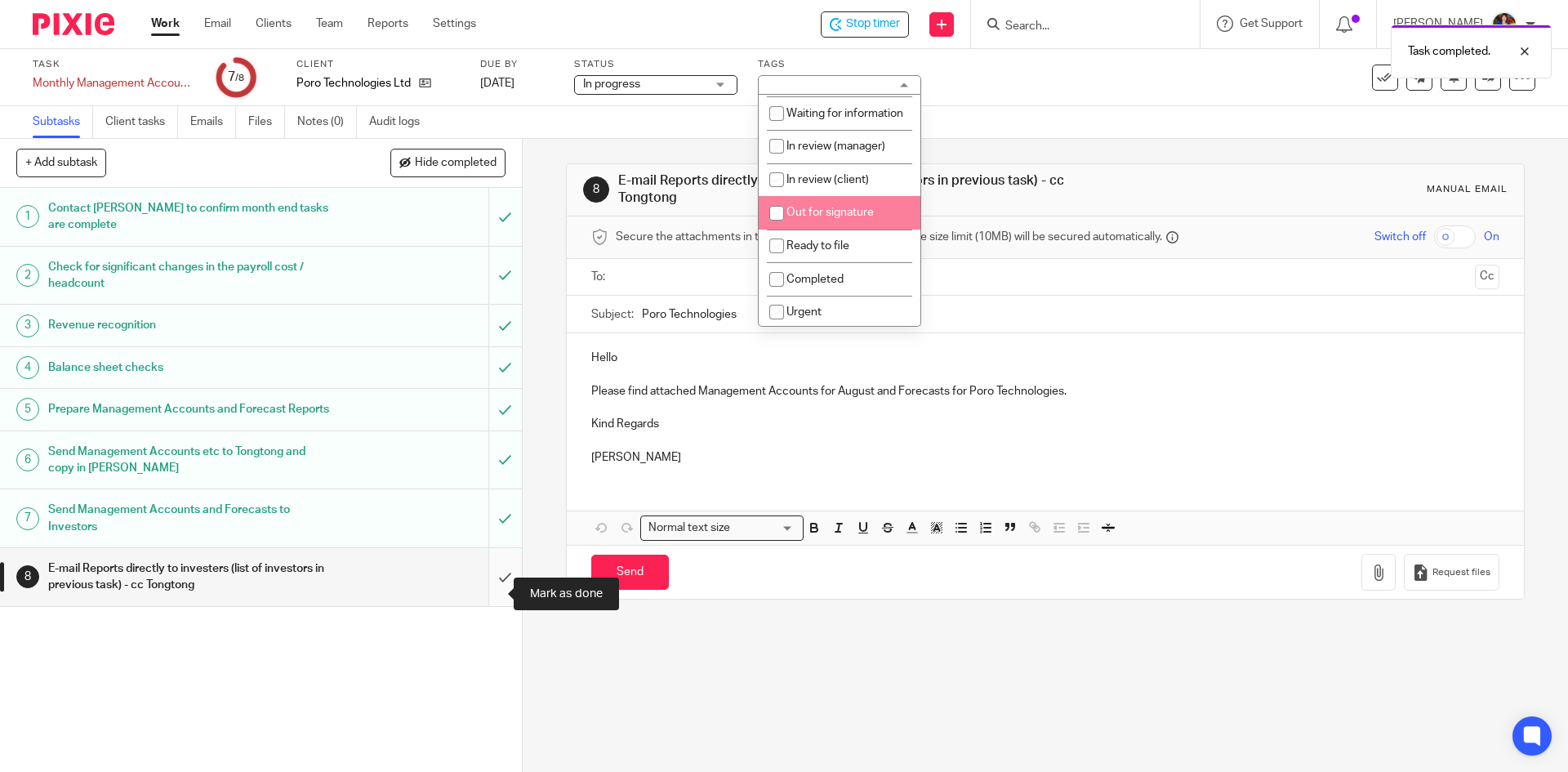
click at [489, 590] on input "submit" at bounding box center [261, 577] width 522 height 58
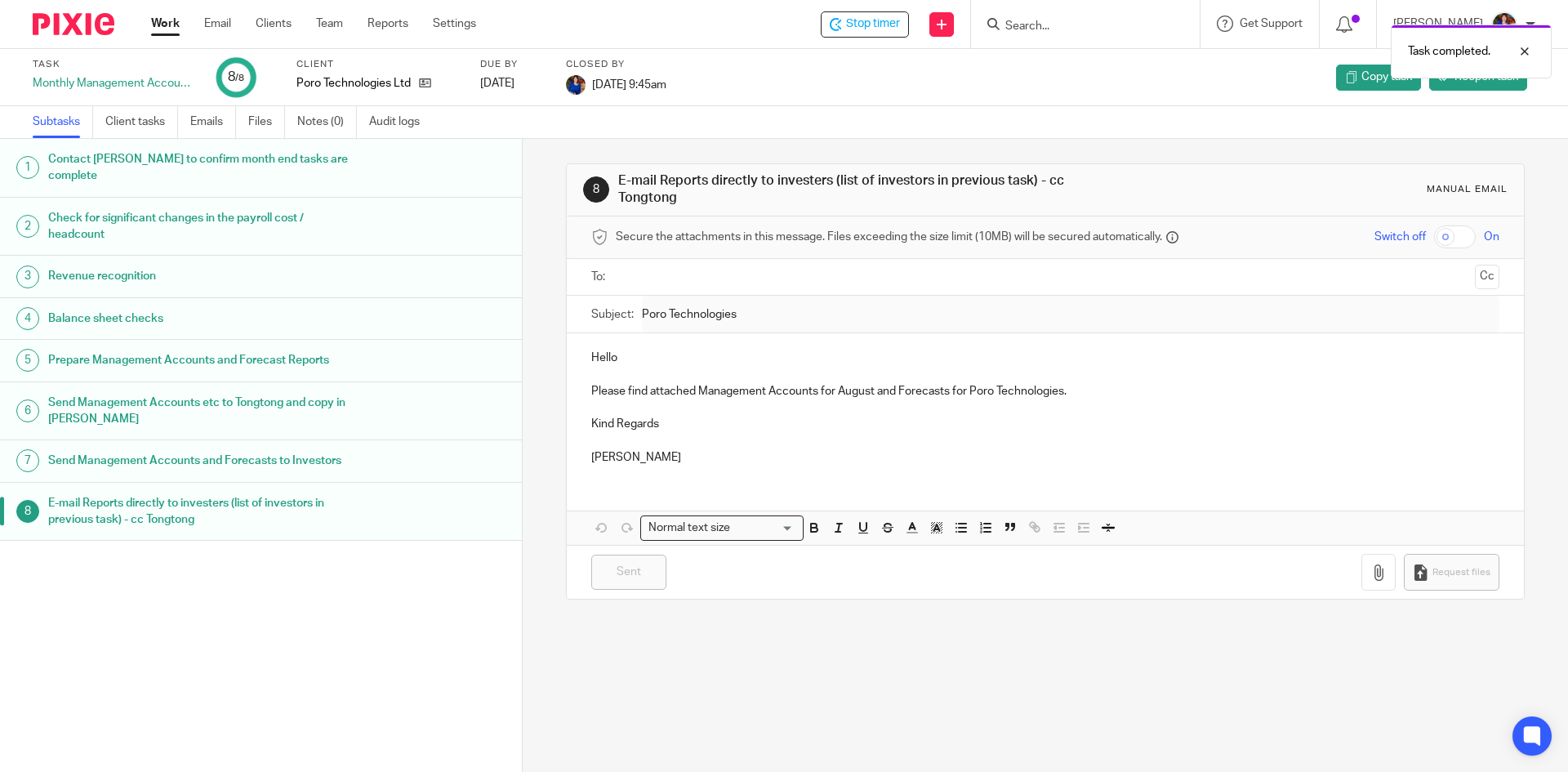
click at [868, 23] on div "Task completed." at bounding box center [1168, 47] width 767 height 62
click at [876, 23] on span "Stop timer" at bounding box center [873, 23] width 54 height 17
click at [162, 21] on link "Work" at bounding box center [165, 23] width 28 height 16
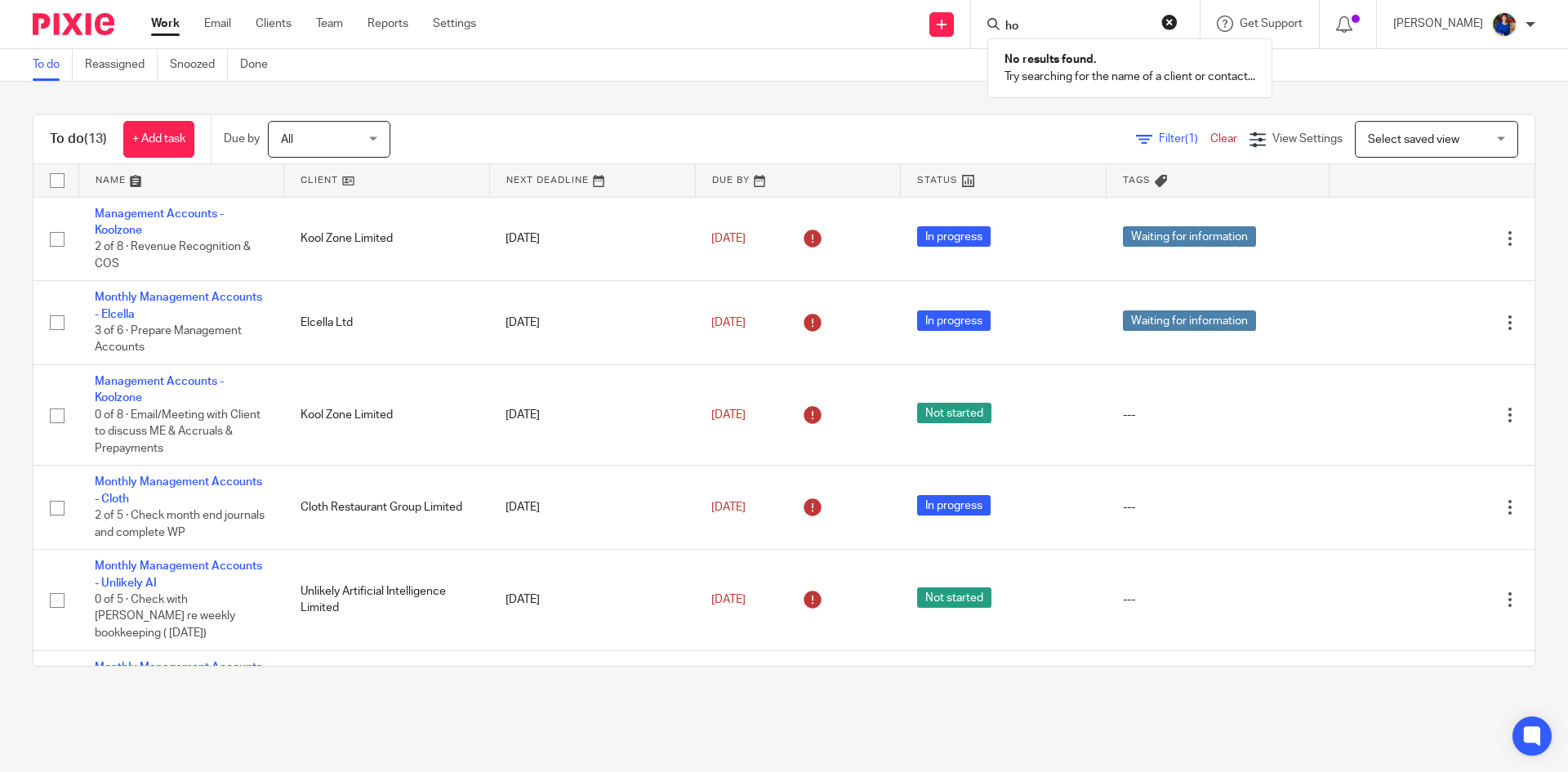
type input "h"
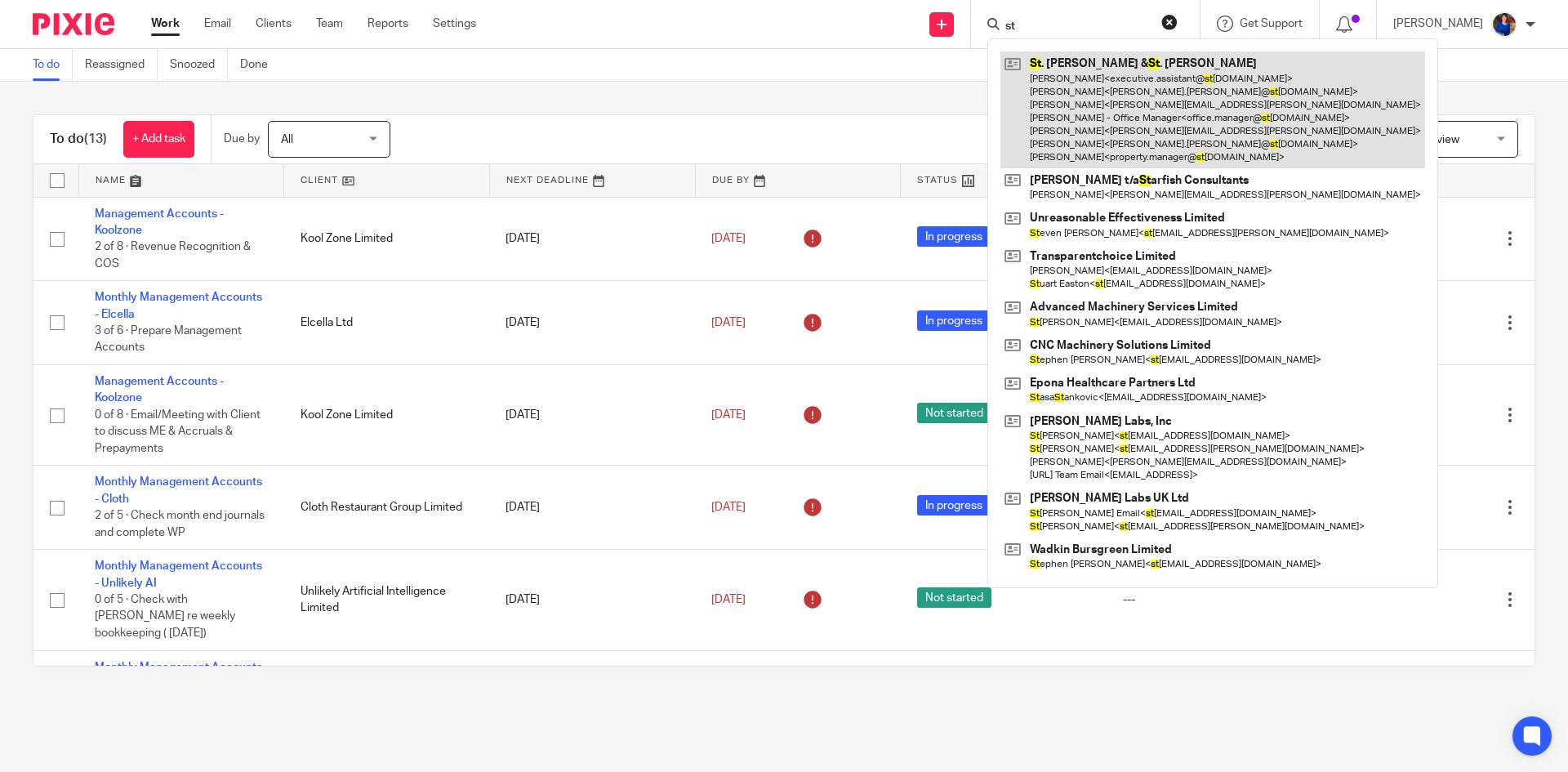
type input "st"
click at [1091, 120] on link at bounding box center [1213, 110] width 424 height 117
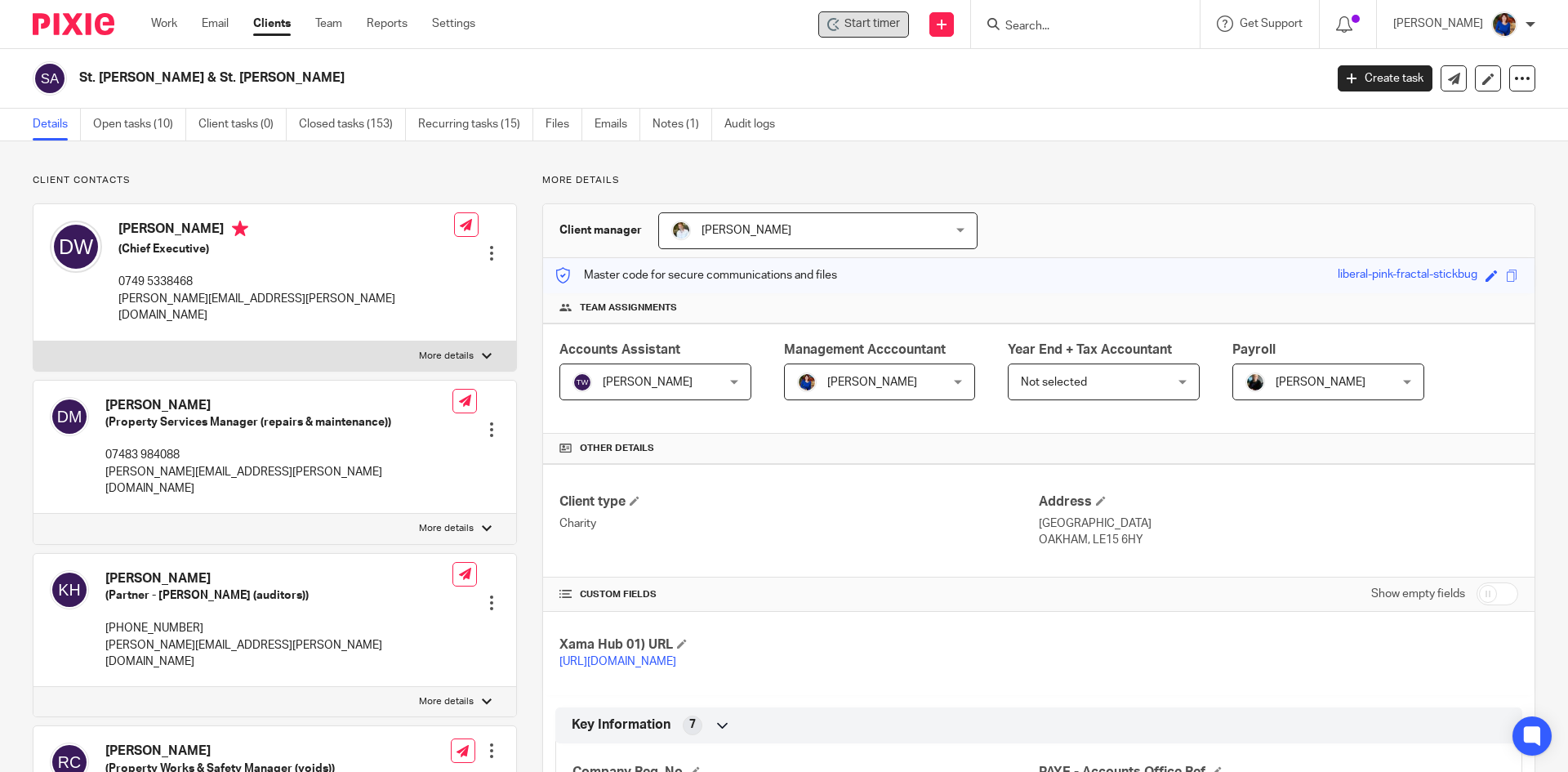
click at [887, 28] on span "Start timer" at bounding box center [872, 23] width 56 height 17
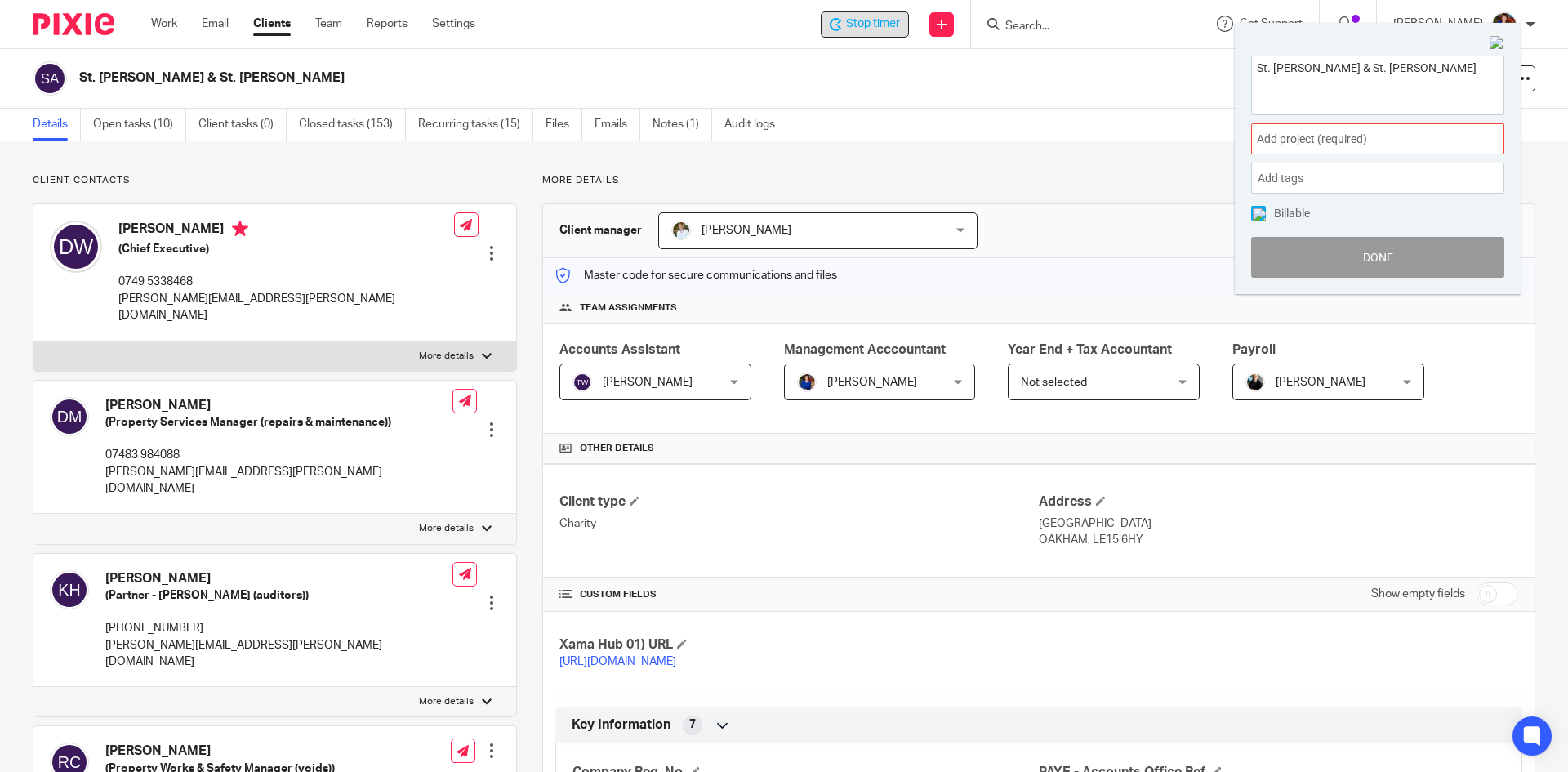
click at [1360, 142] on span "Add project (required) :" at bounding box center [1359, 139] width 206 height 17
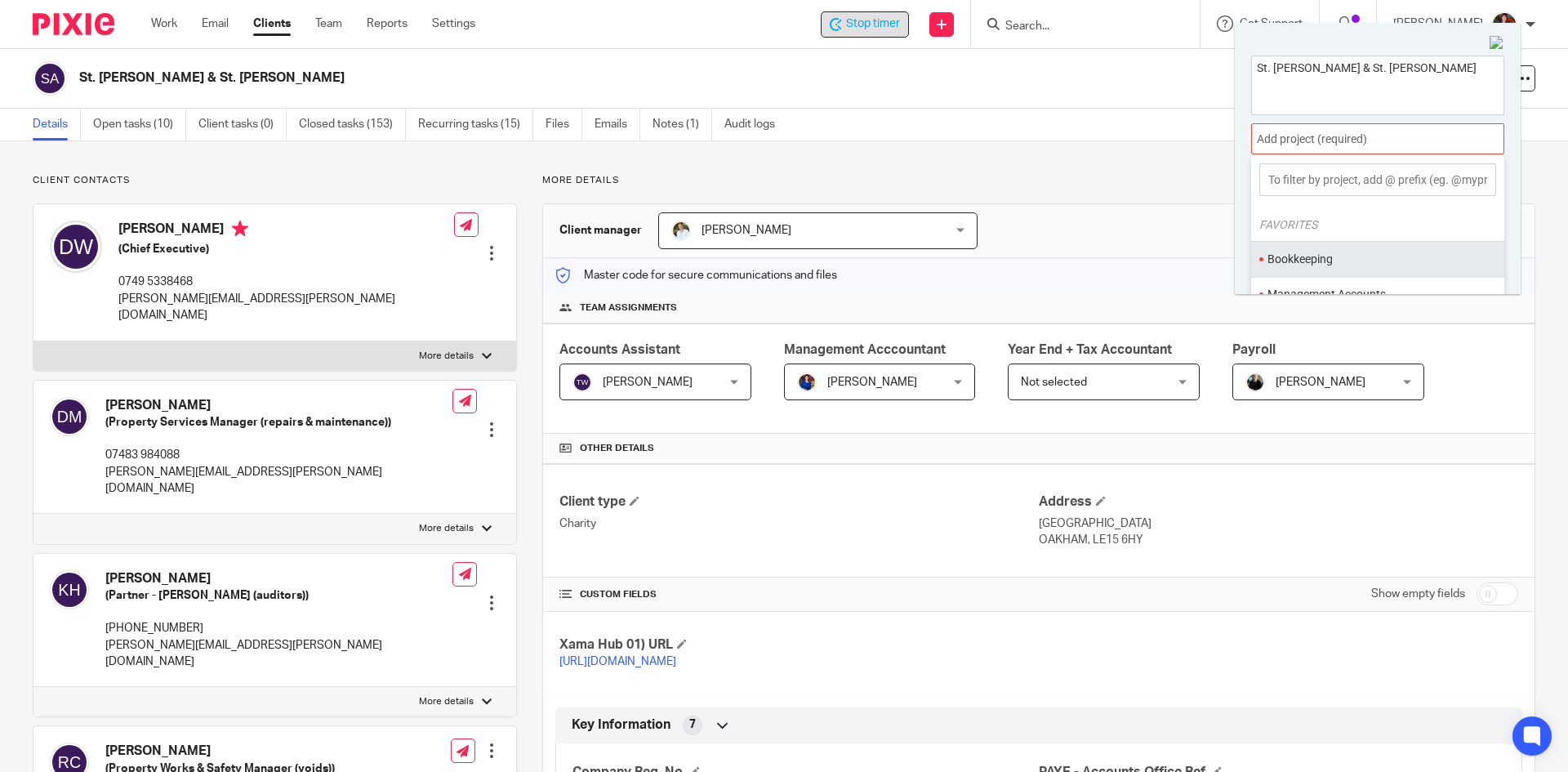
scroll to position [82, 0]
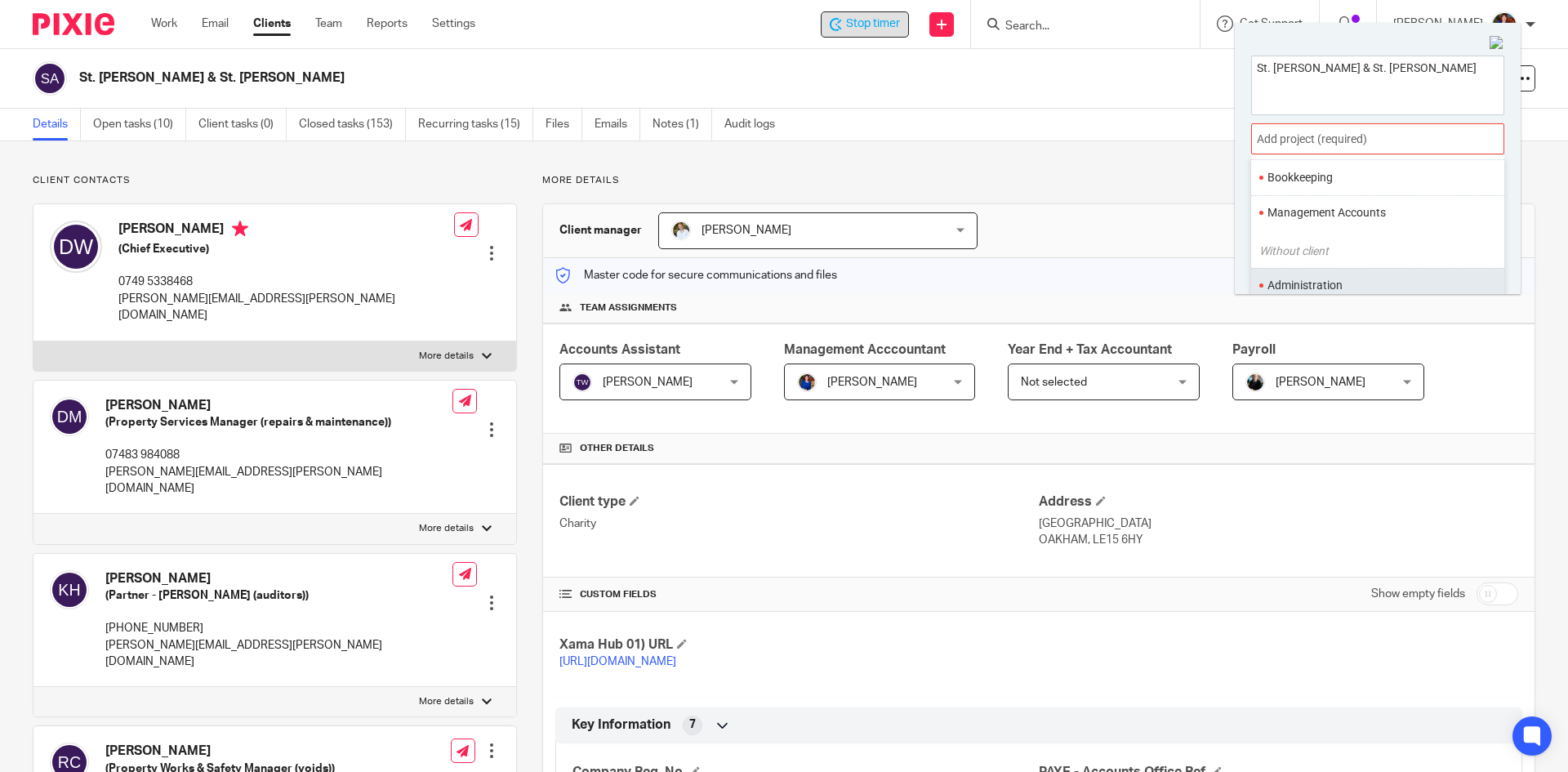
click at [1336, 274] on ul "Administration" at bounding box center [1377, 286] width 253 height 36
click at [1333, 281] on li "Administration" at bounding box center [1374, 285] width 213 height 17
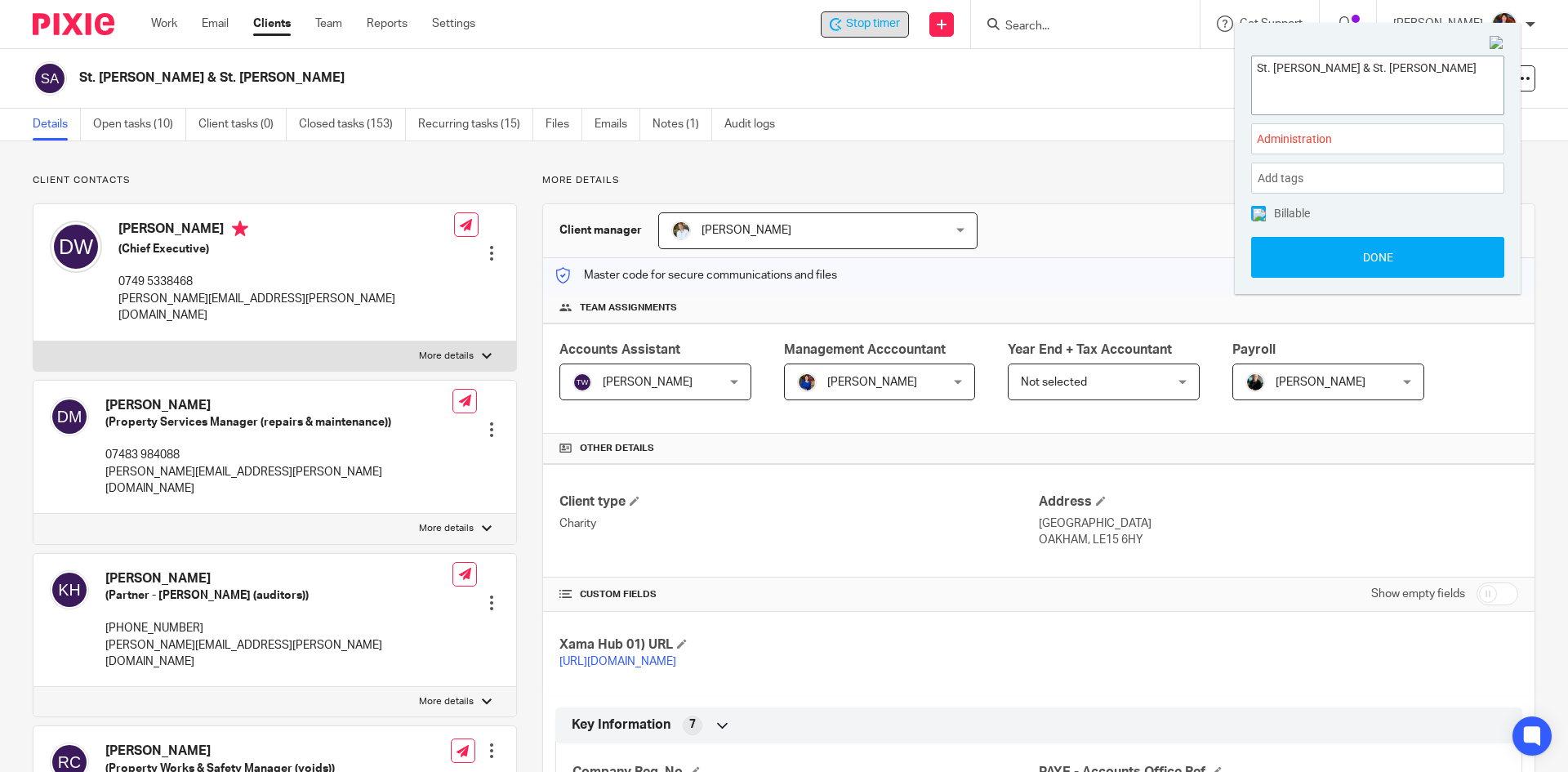
click at [1387, 68] on textarea "St. John & St. Anne" at bounding box center [1377, 83] width 251 height 53
type textarea "St. John & St. Anne - e-mails"
click at [1254, 215] on img at bounding box center [1259, 215] width 13 height 13
click at [1261, 260] on button "Done" at bounding box center [1377, 258] width 253 height 41
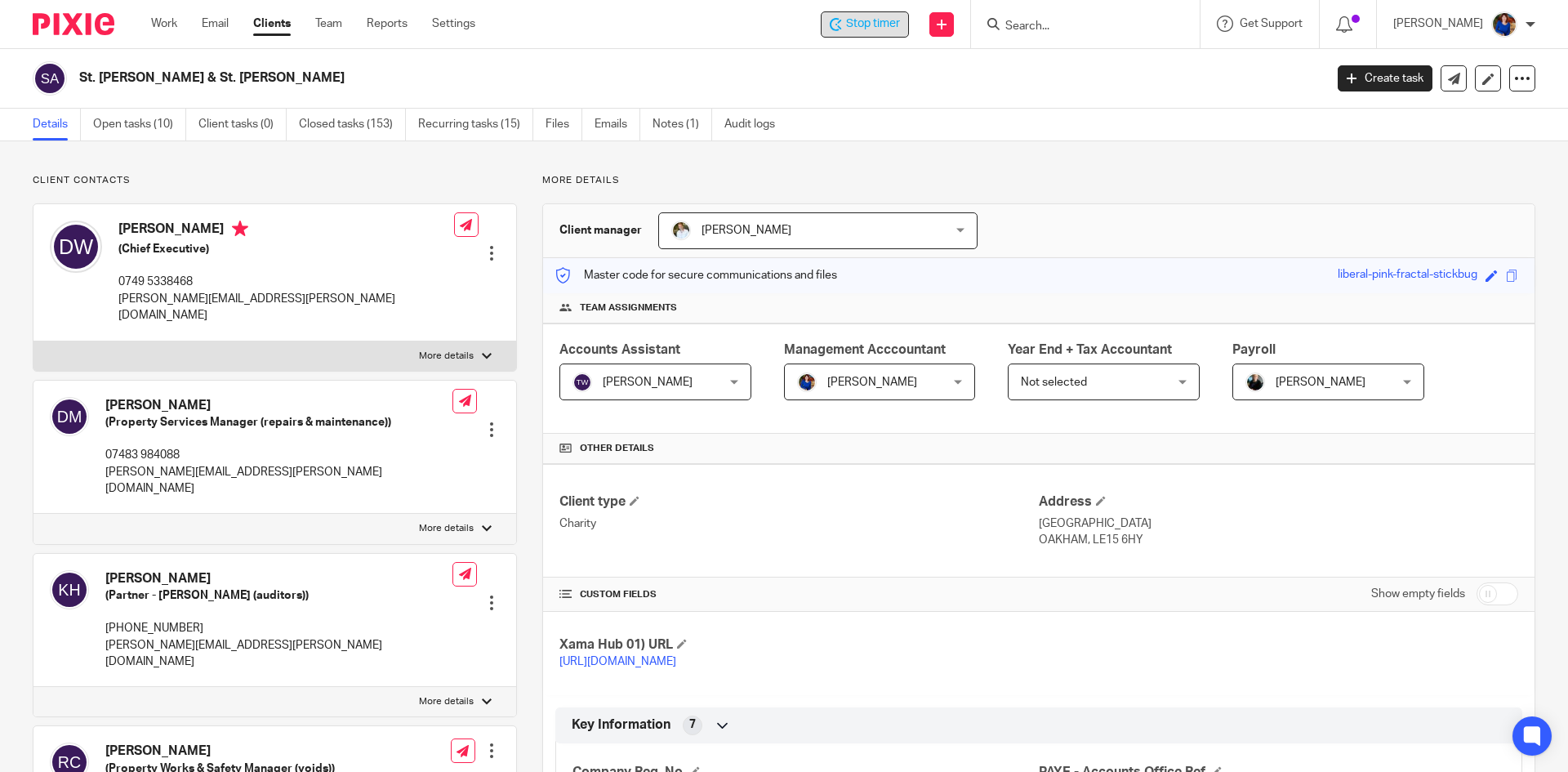
click at [877, 18] on span "Stop timer" at bounding box center [873, 23] width 54 height 17
click at [163, 24] on link "Work" at bounding box center [163, 23] width 26 height 16
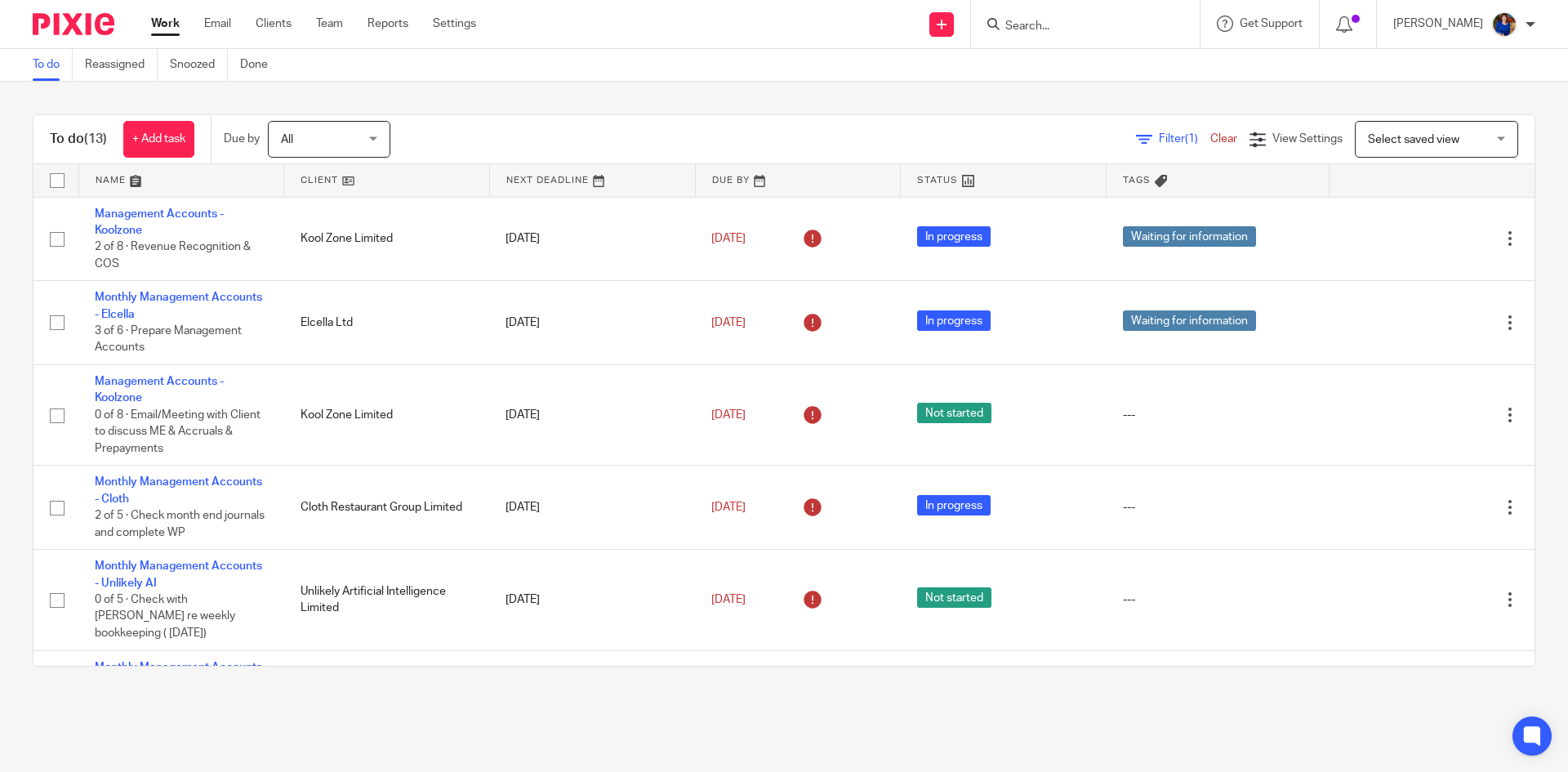
click at [1097, 21] on input "Search" at bounding box center [1077, 27] width 147 height 15
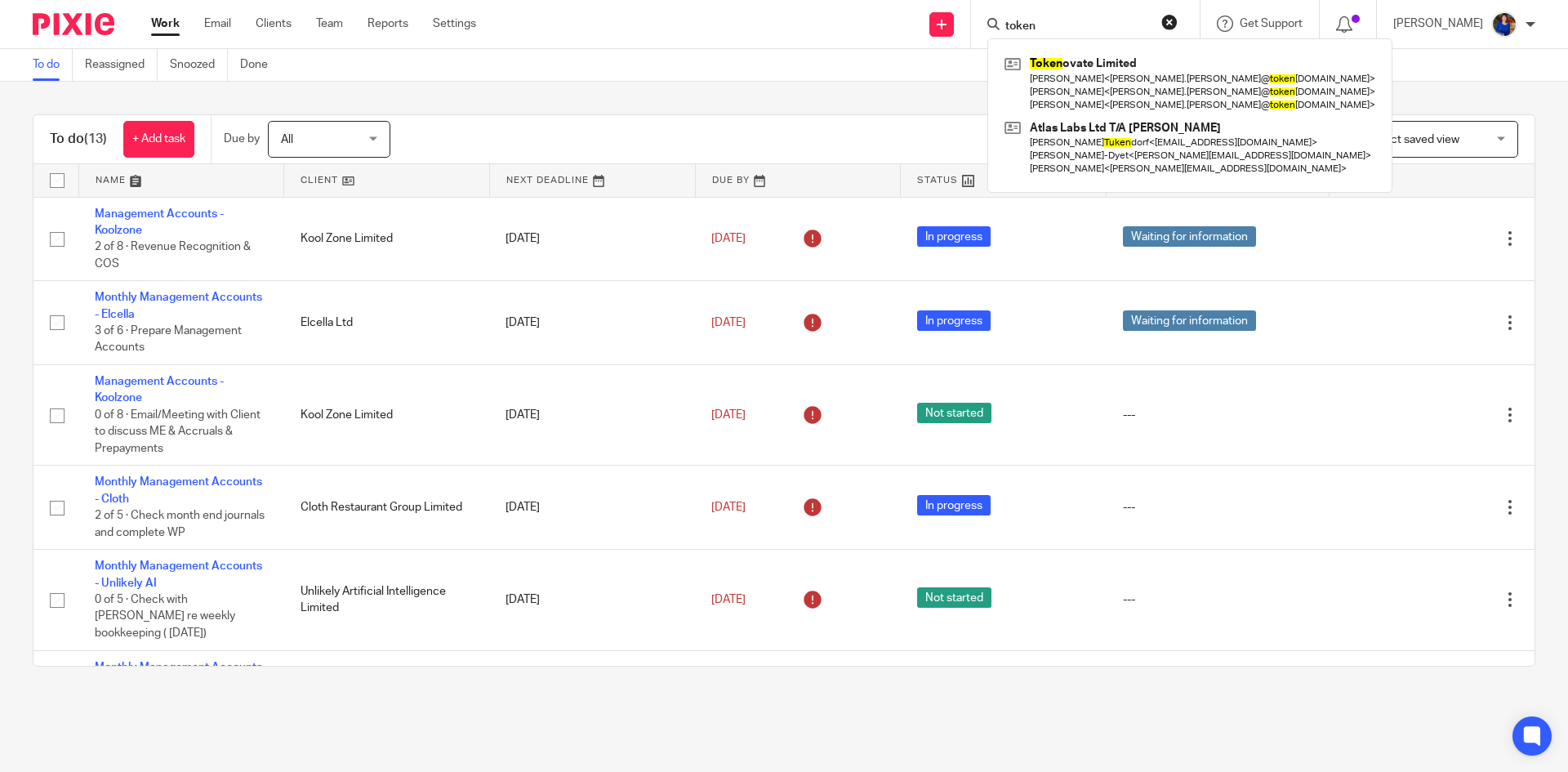
type input "token"
click button "submit" at bounding box center [0, 0] width 0 height 0
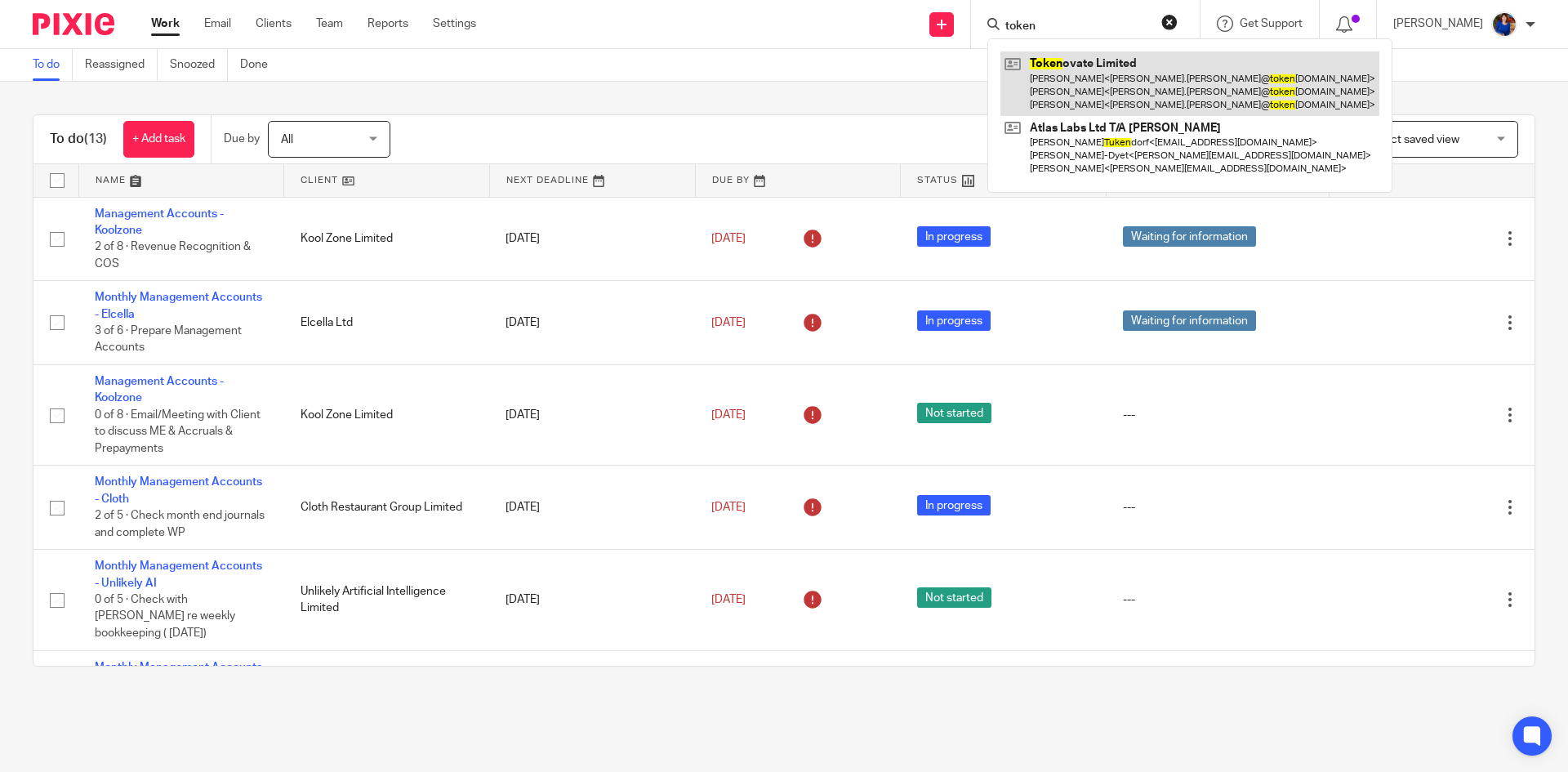
click at [1095, 63] on link at bounding box center [1190, 84] width 379 height 65
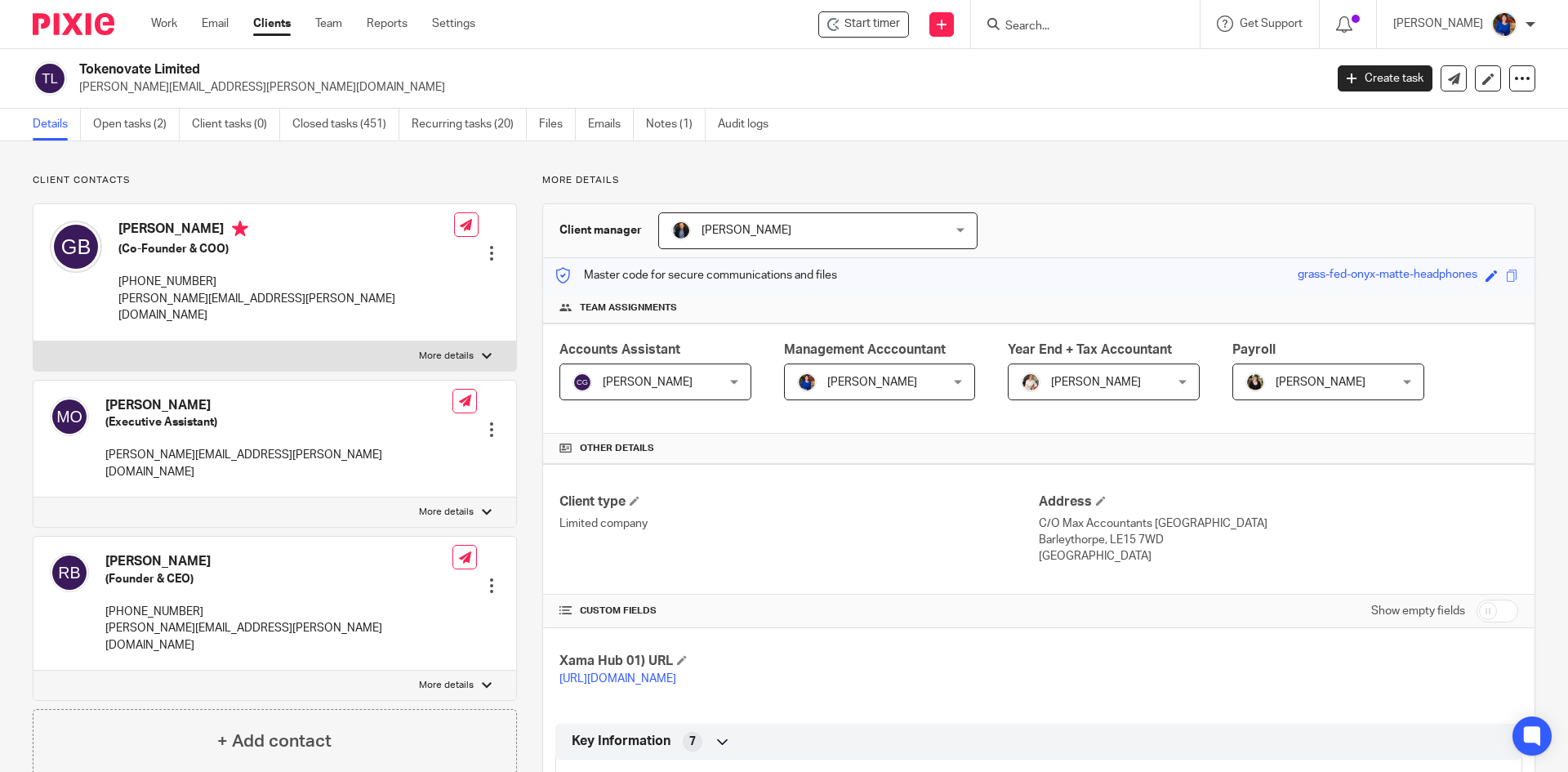
click at [868, 15] on span "Start timer" at bounding box center [872, 23] width 56 height 17
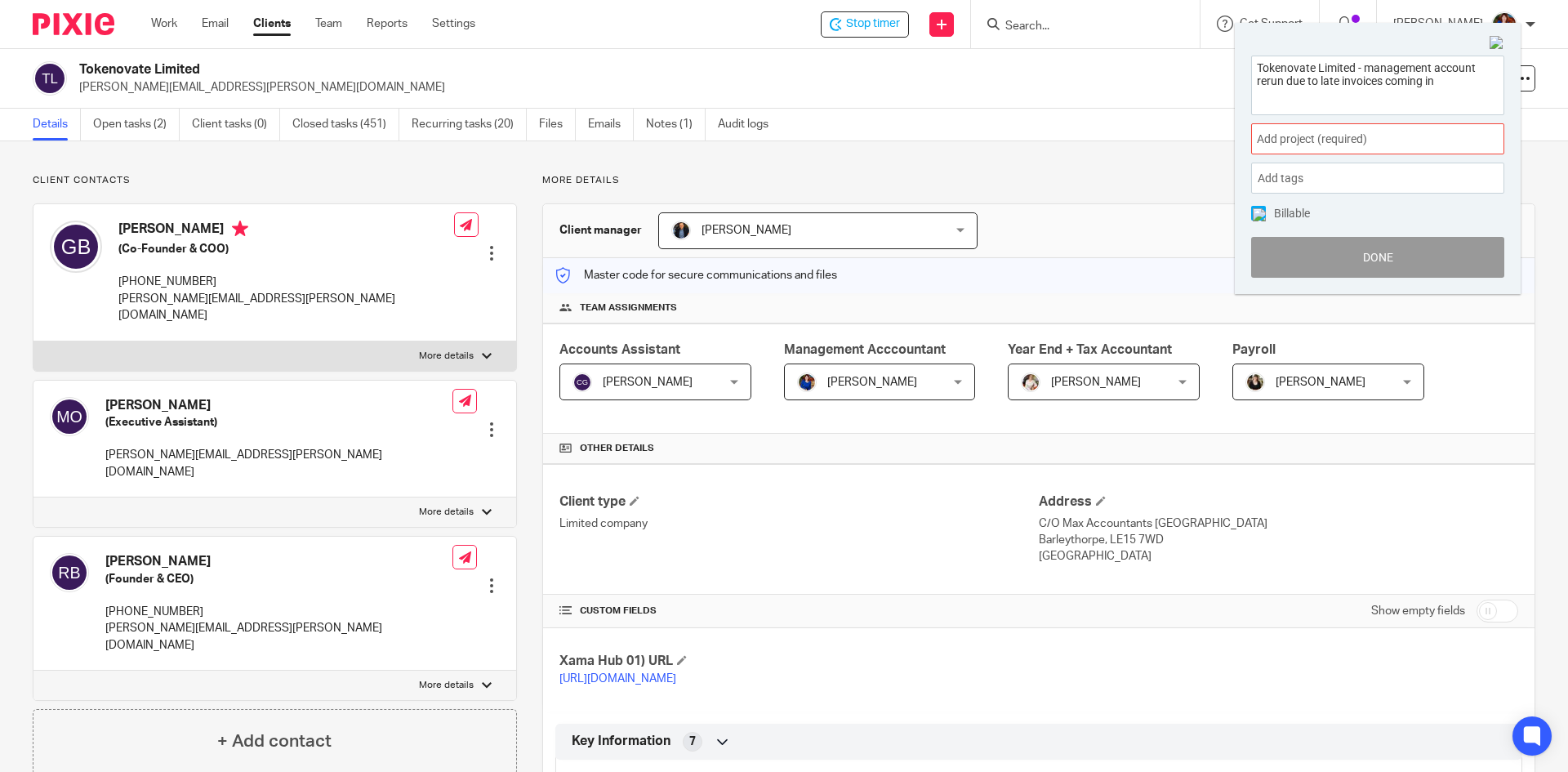
type textarea "Tokenovate Limited - management account rerun due to late invoices coming in"
click at [1334, 136] on span "Add project (required) :" at bounding box center [1359, 139] width 206 height 17
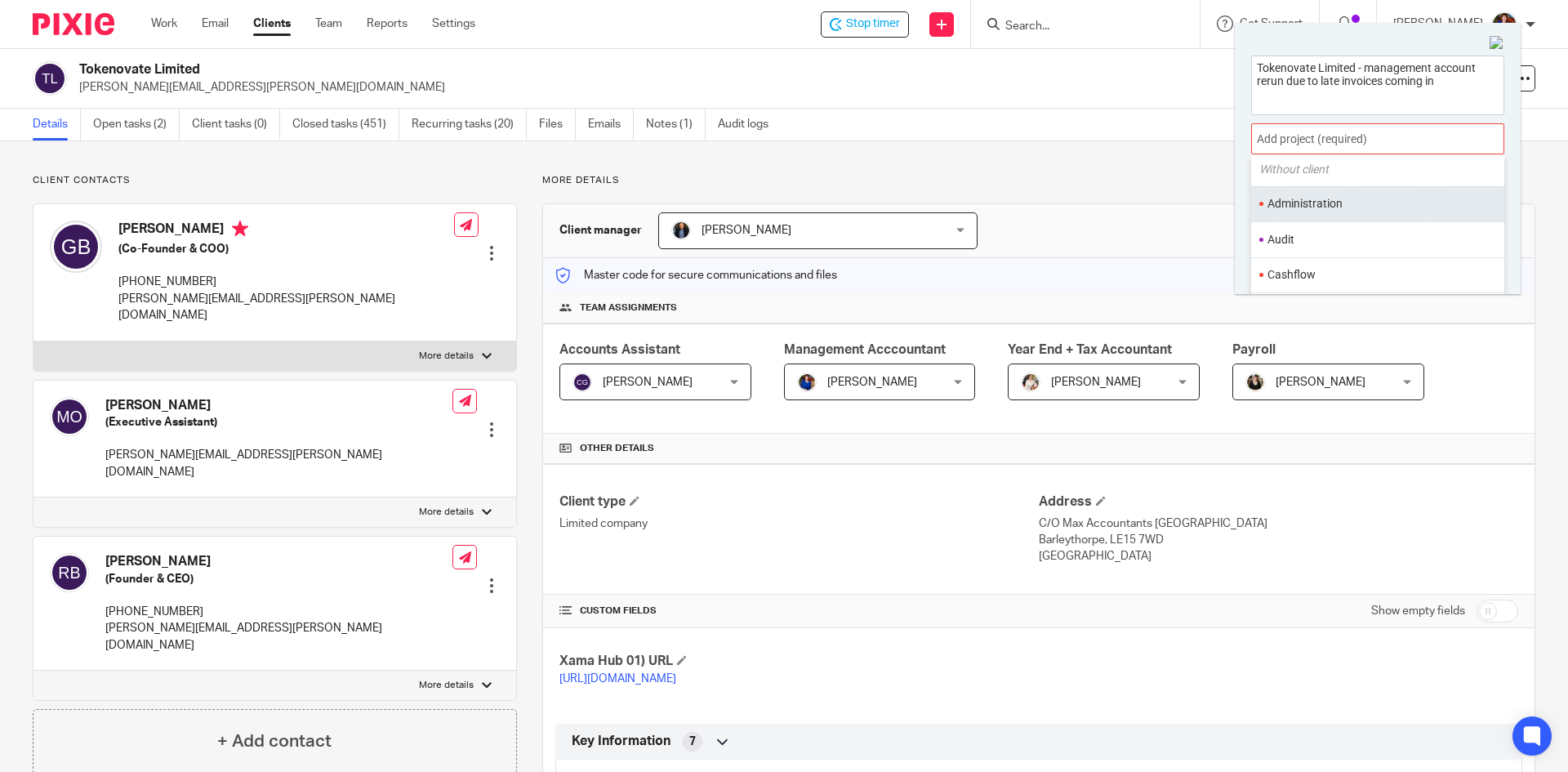
scroll to position [82, 0]
click at [1350, 204] on ul "Management Accounts" at bounding box center [1377, 213] width 253 height 36
click at [1282, 211] on li "Management Accounts" at bounding box center [1374, 212] width 213 height 17
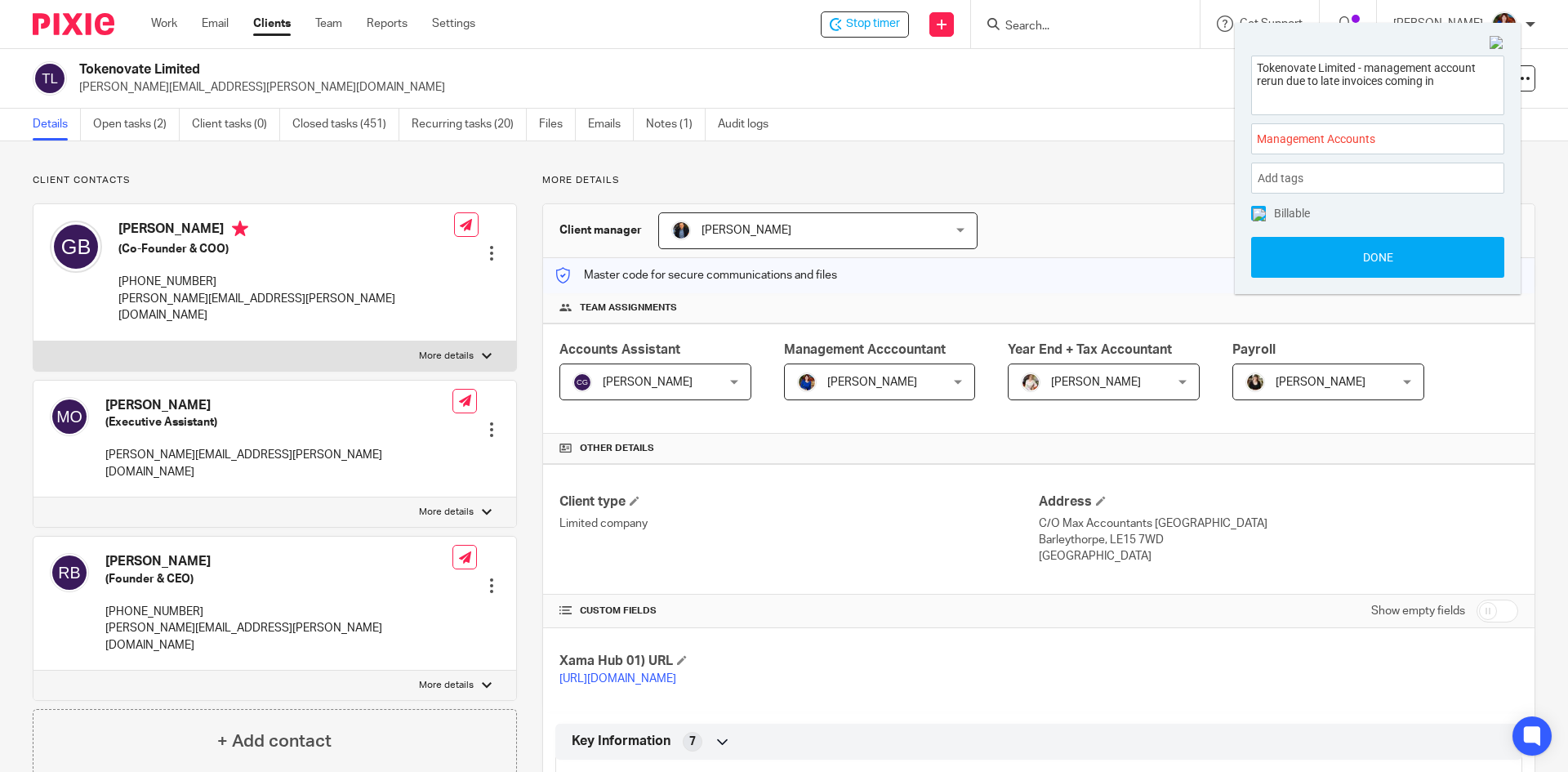
drag, startPoint x: 1257, startPoint y: 211, endPoint x: 1264, endPoint y: 220, distance: 11.4
click at [1257, 211] on img at bounding box center [1259, 215] width 13 height 13
click at [1273, 252] on button "Done" at bounding box center [1377, 258] width 253 height 41
